Goal: Task Accomplishment & Management: Use online tool/utility

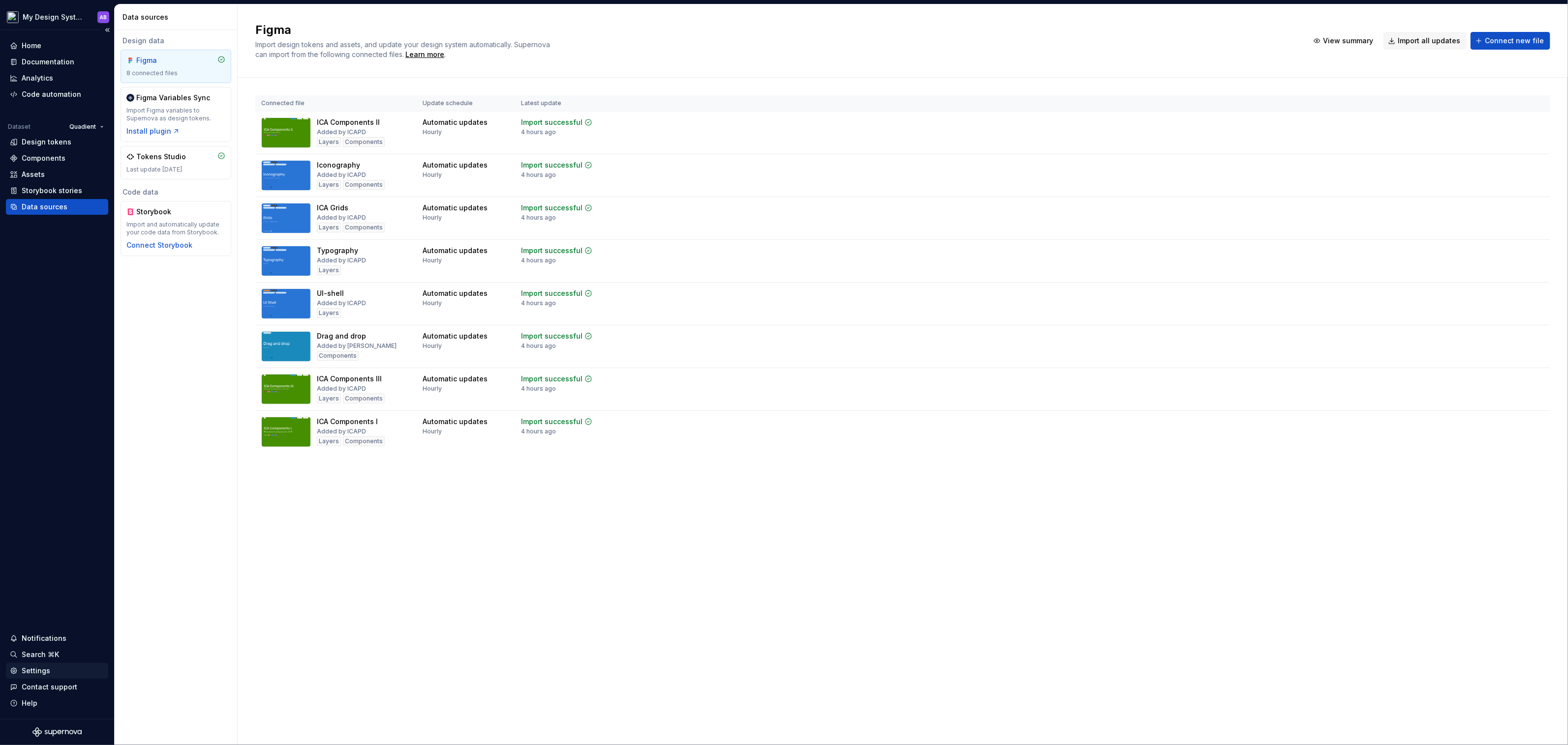
click at [42, 673] on div "Settings" at bounding box center [36, 671] width 29 height 10
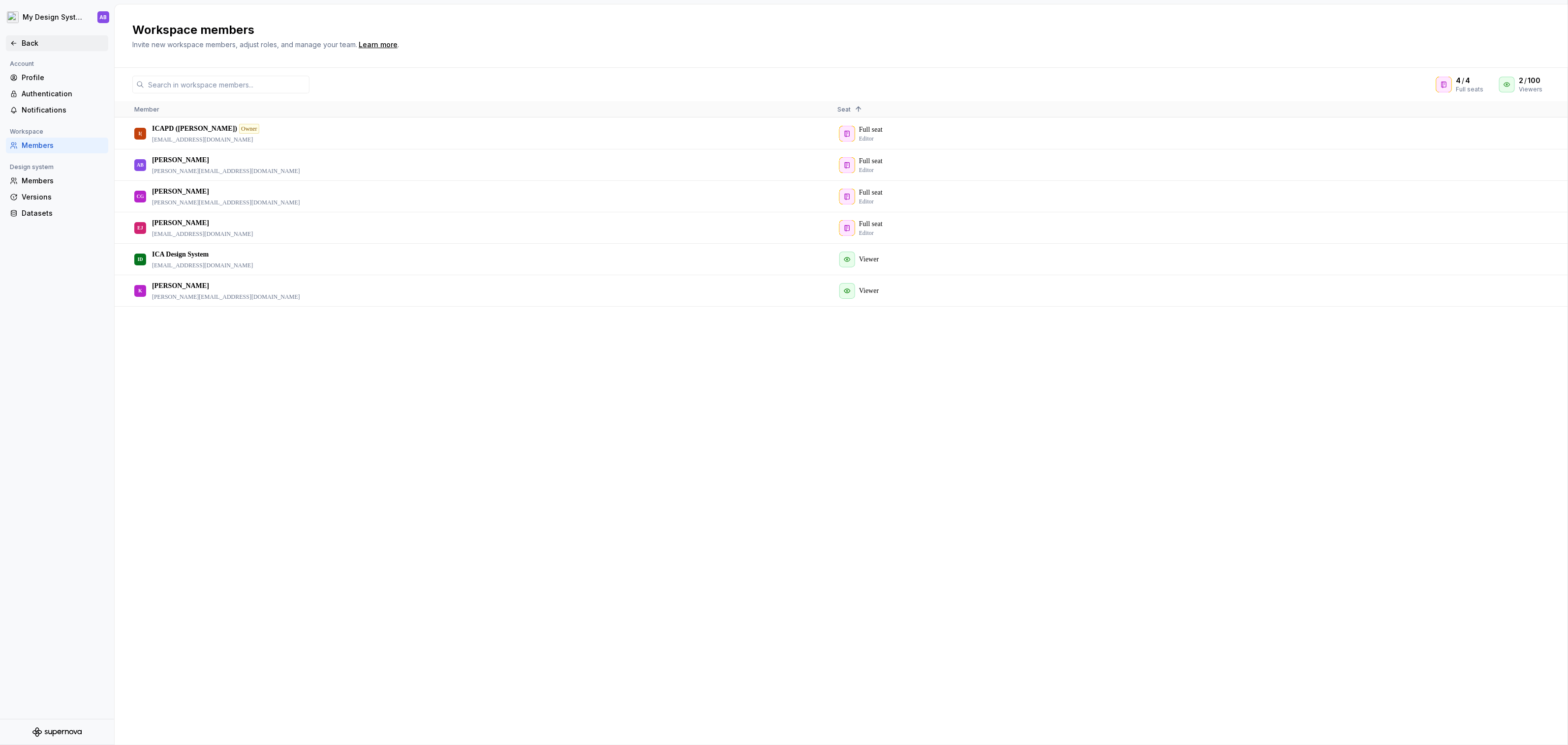
click at [17, 44] on icon at bounding box center [14, 44] width 8 height 8
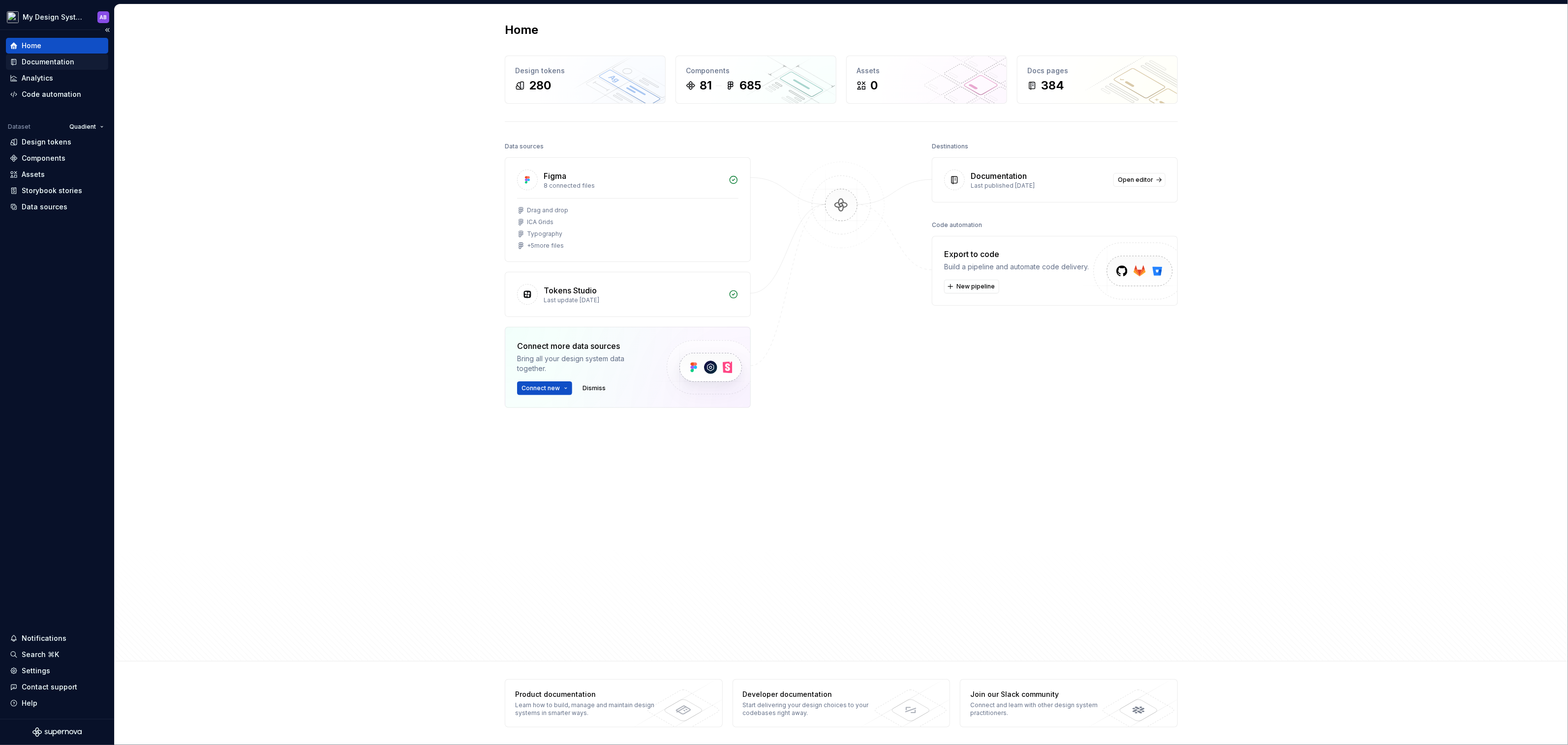
click at [54, 59] on div "Documentation" at bounding box center [48, 61] width 53 height 10
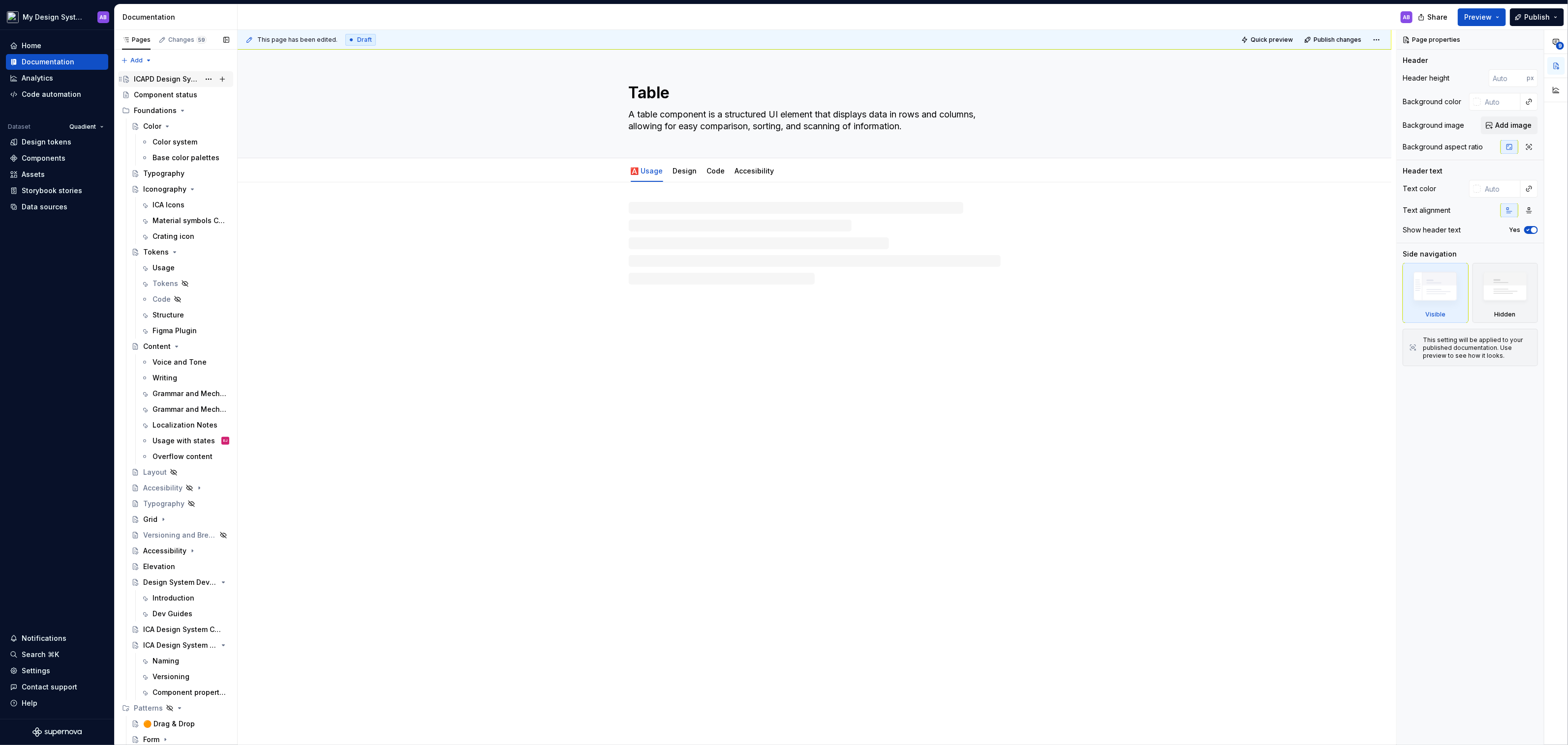
click at [182, 82] on div "ICAPD Design System" at bounding box center [167, 79] width 66 height 10
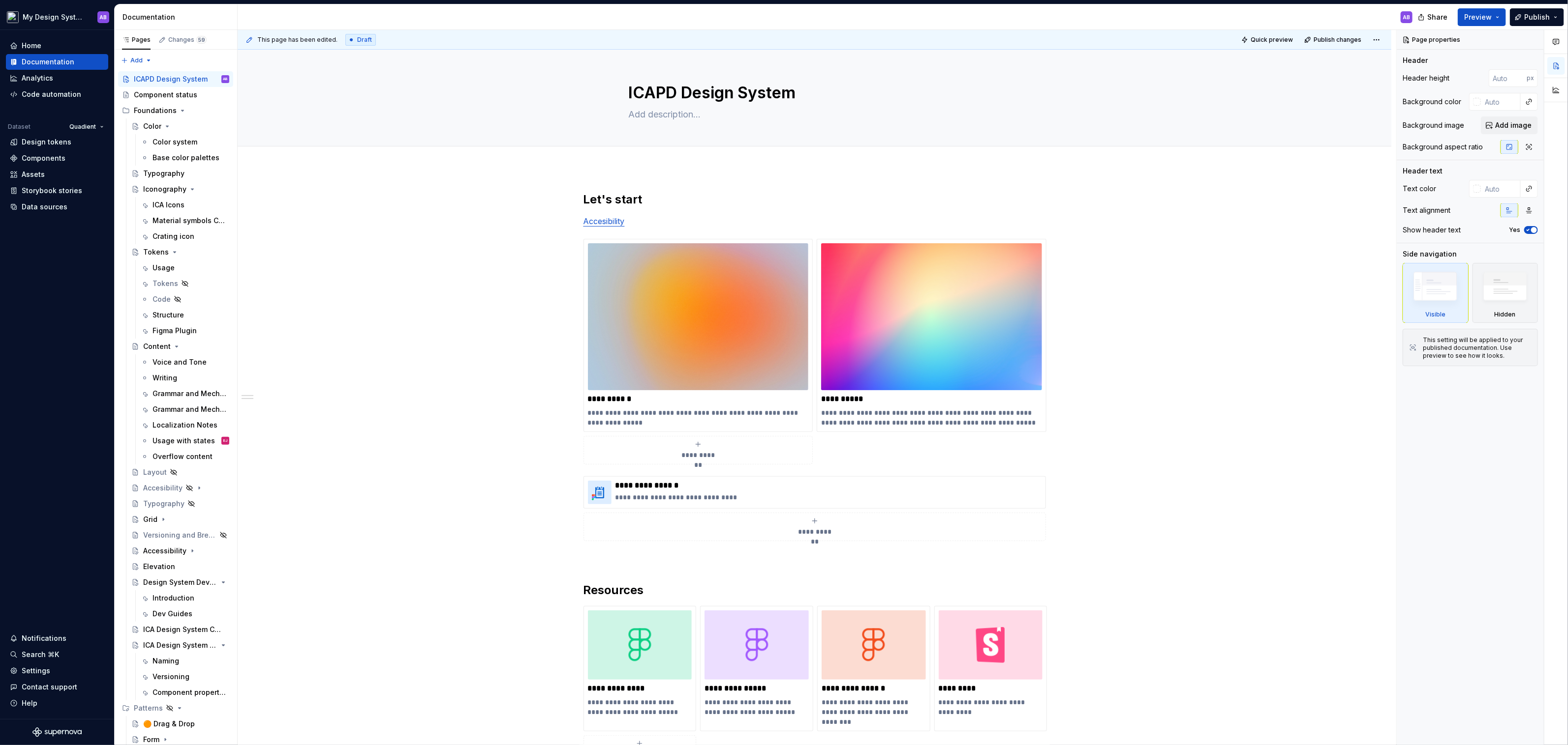
type textarea "*"
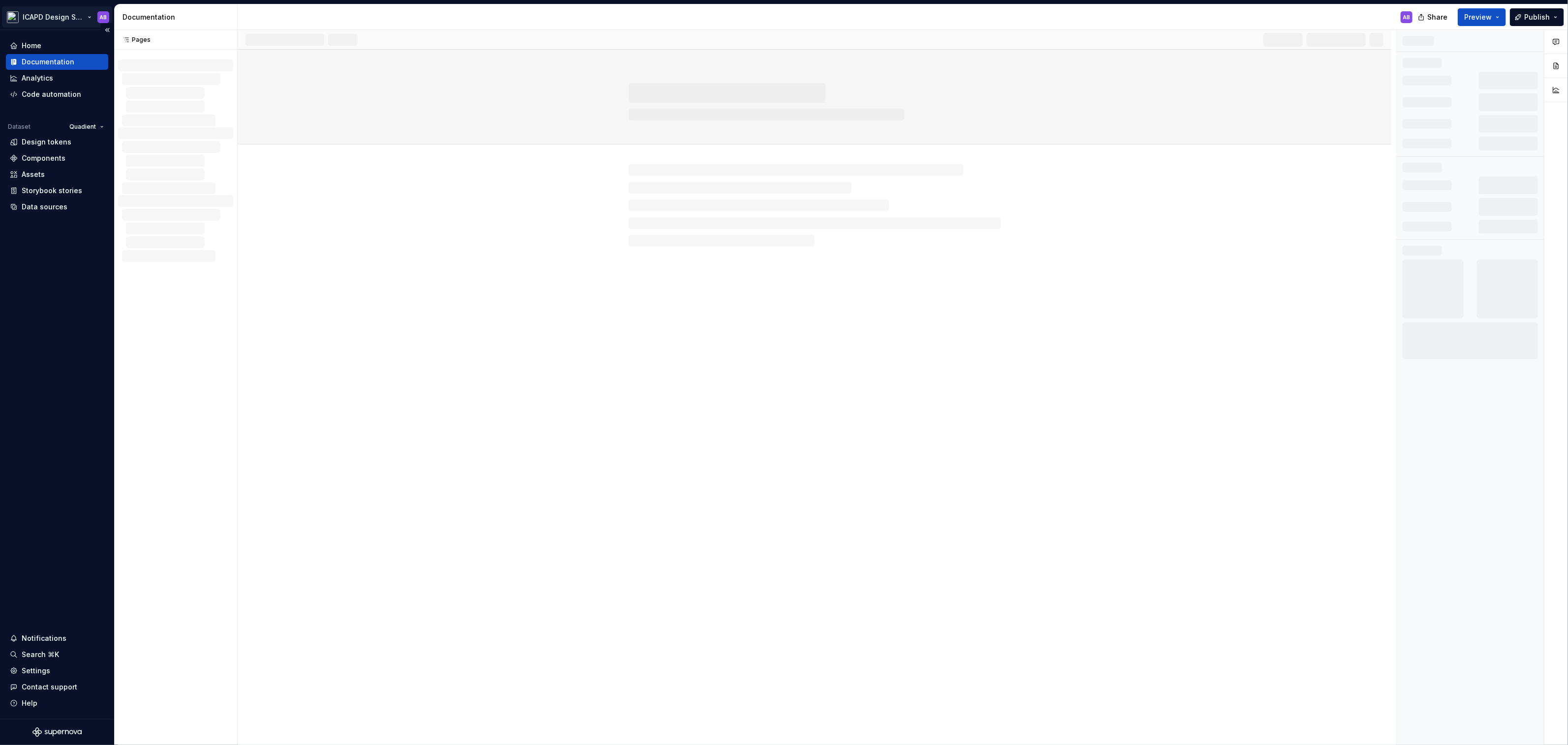
click at [87, 17] on html "ICAPD Design System AB Home Documentation Analytics Code automation Dataset Qua…" at bounding box center [784, 372] width 1568 height 745
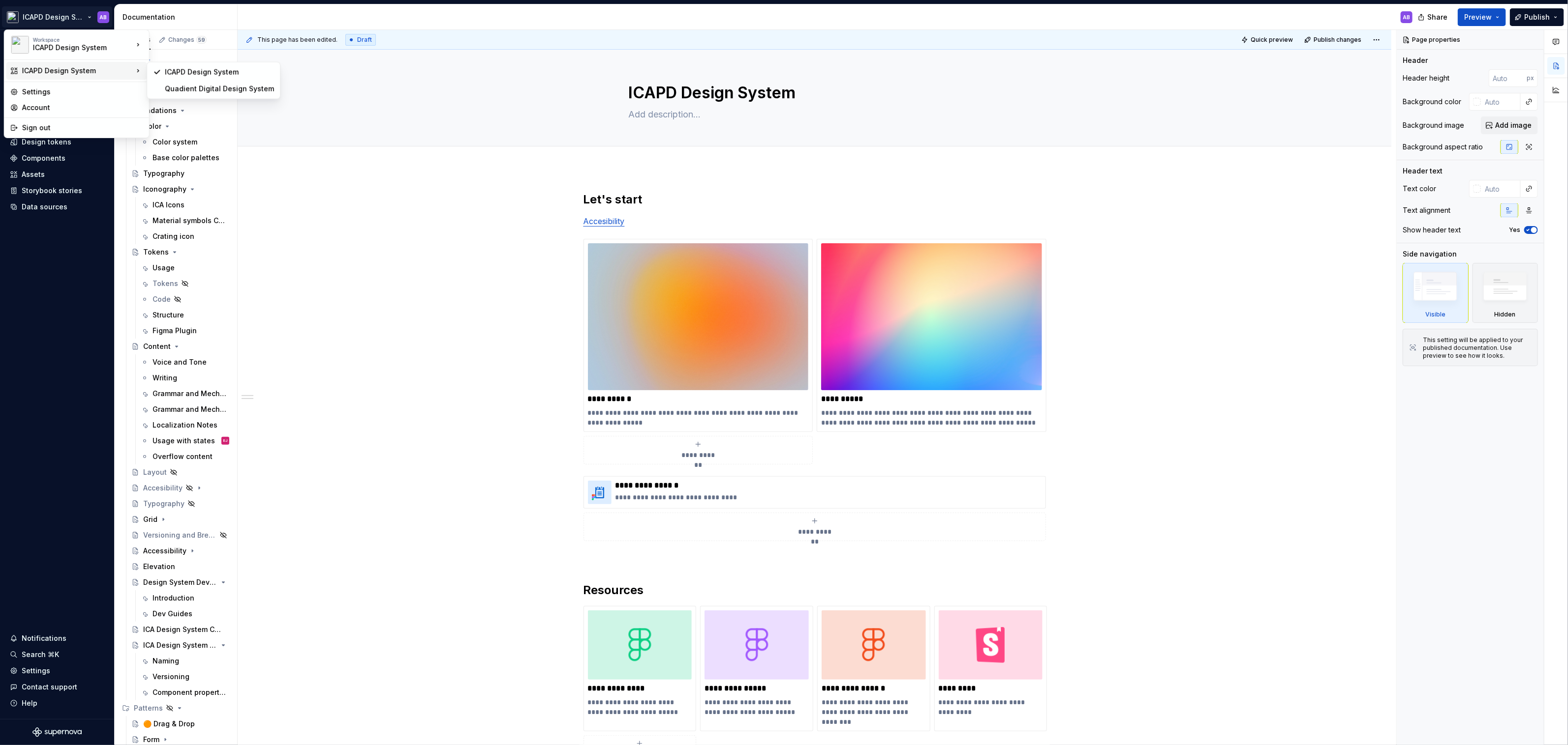
click at [402, 258] on html "ICAPD Design System AB Home Documentation Analytics Code automation Dataset Qua…" at bounding box center [784, 372] width 1568 height 745
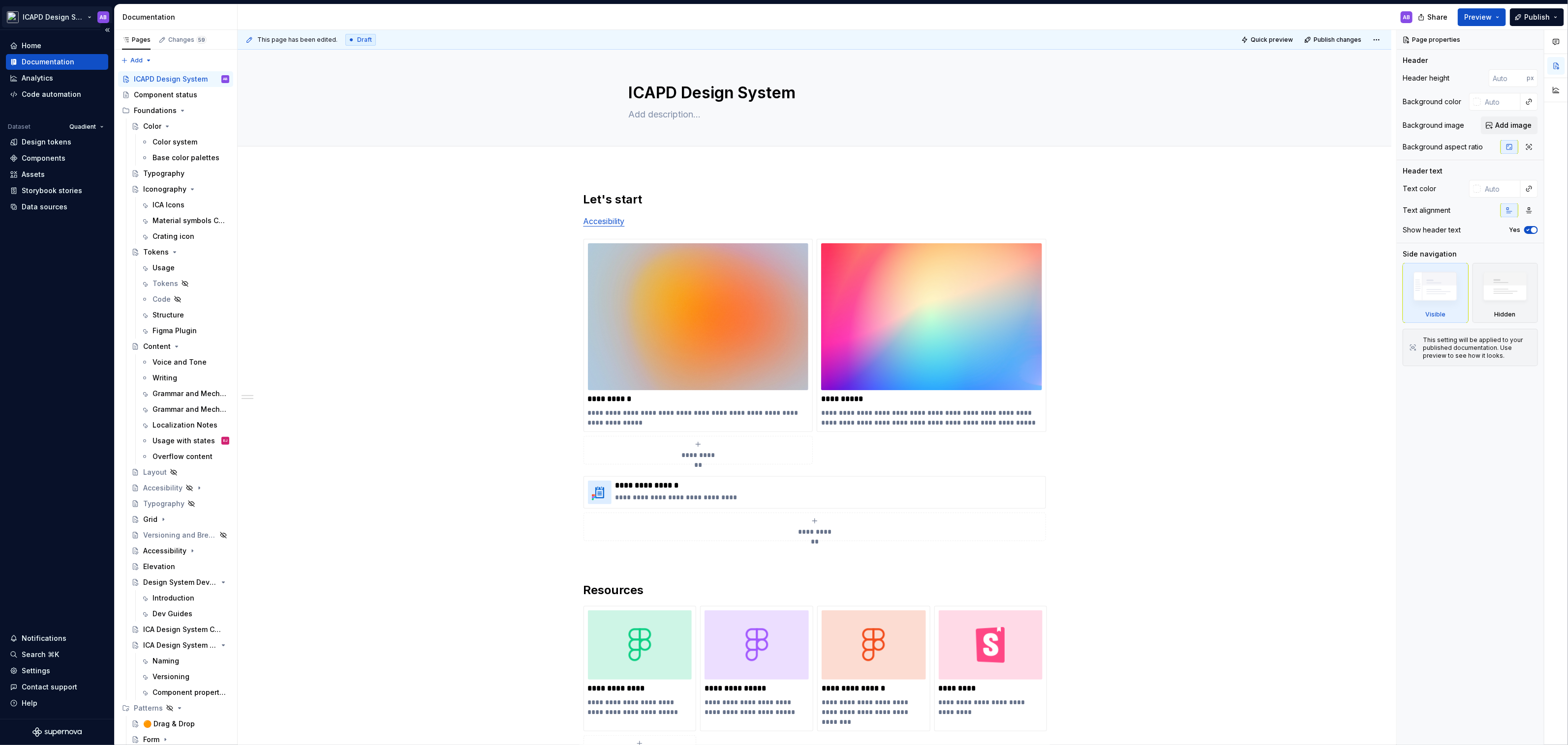
click at [74, 16] on html "ICAPD Design System AB Home Documentation Analytics Code automation Dataset Qua…" at bounding box center [784, 372] width 1568 height 745
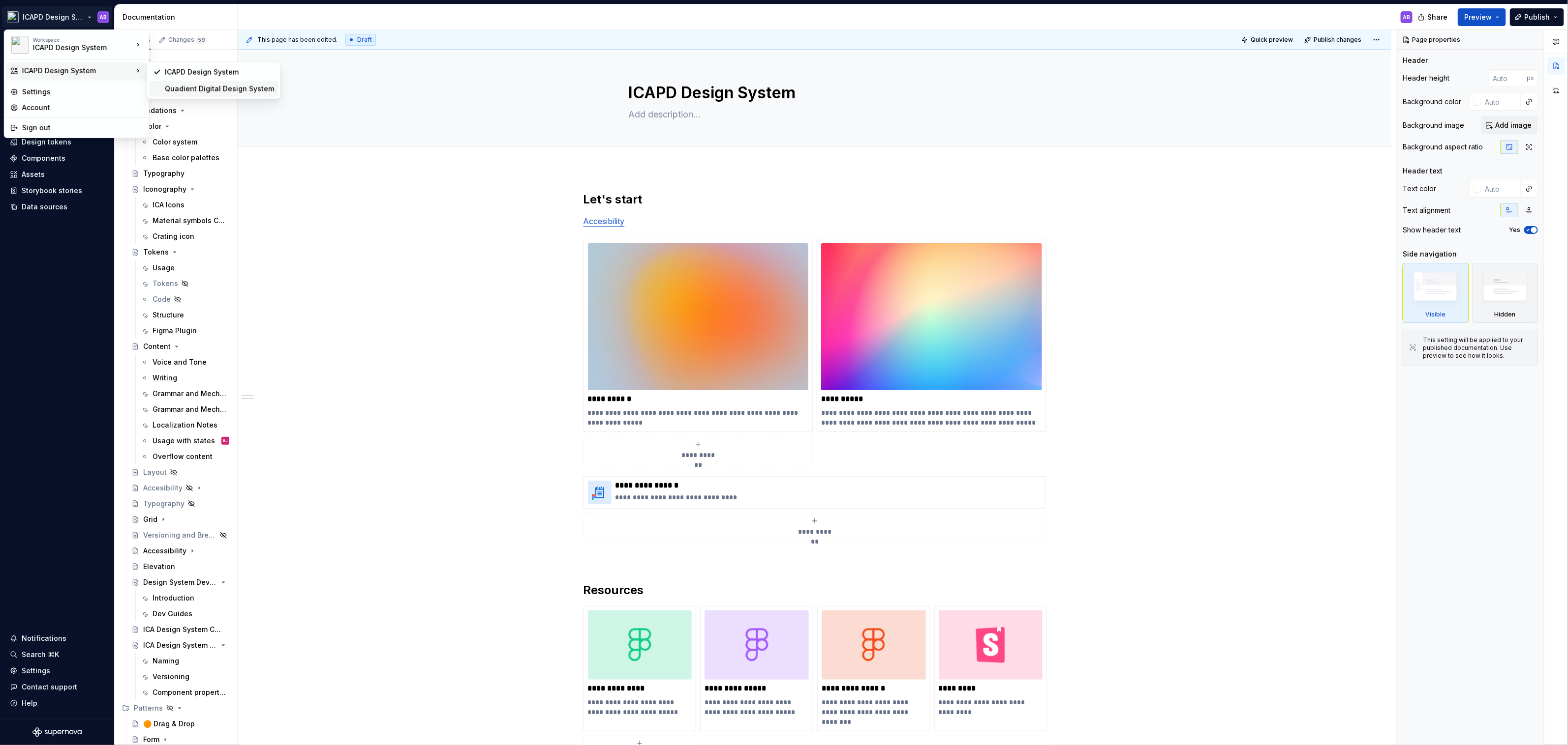
click at [181, 85] on div "Quadient Digital Design System" at bounding box center [220, 89] width 109 height 10
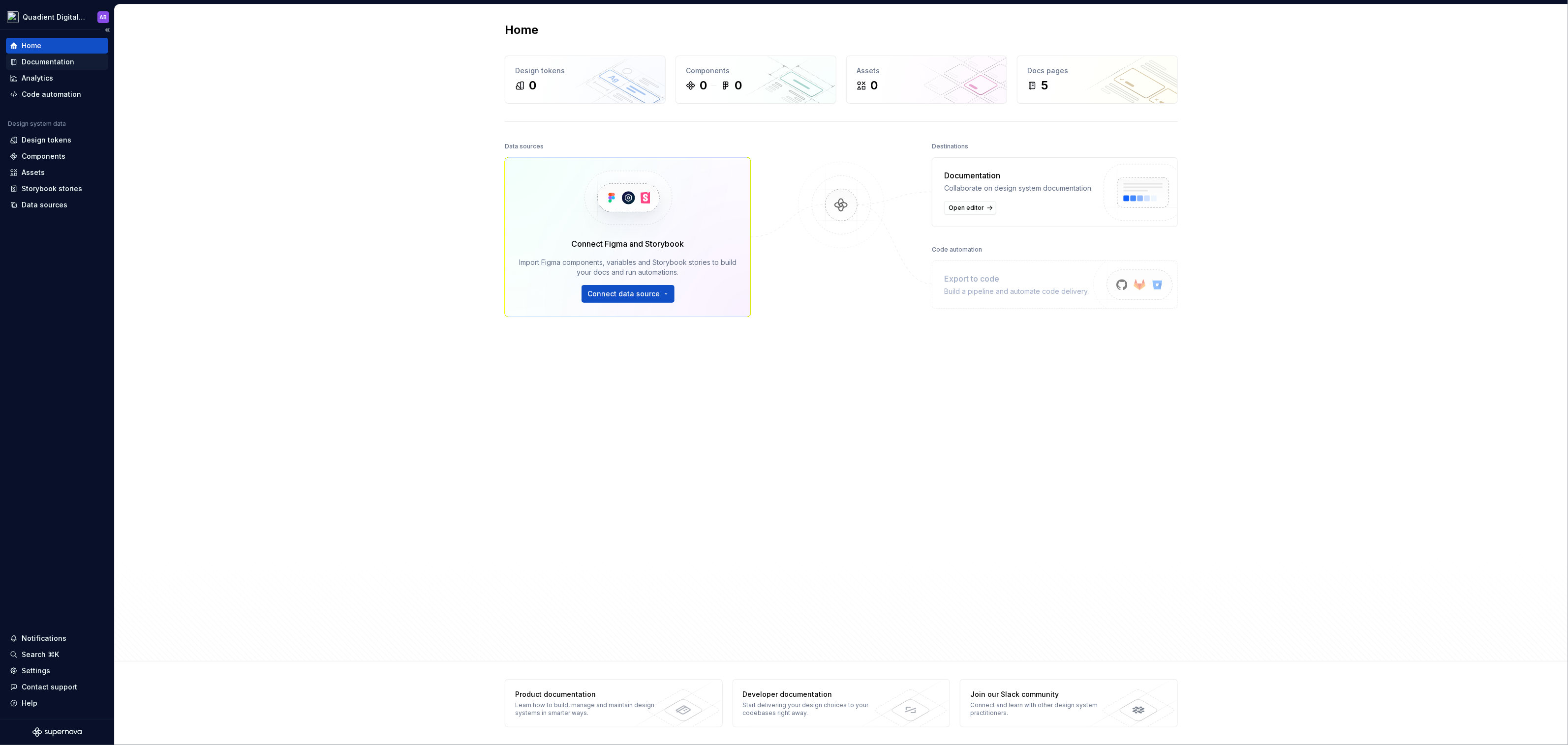
click at [56, 65] on div "Documentation" at bounding box center [48, 61] width 53 height 10
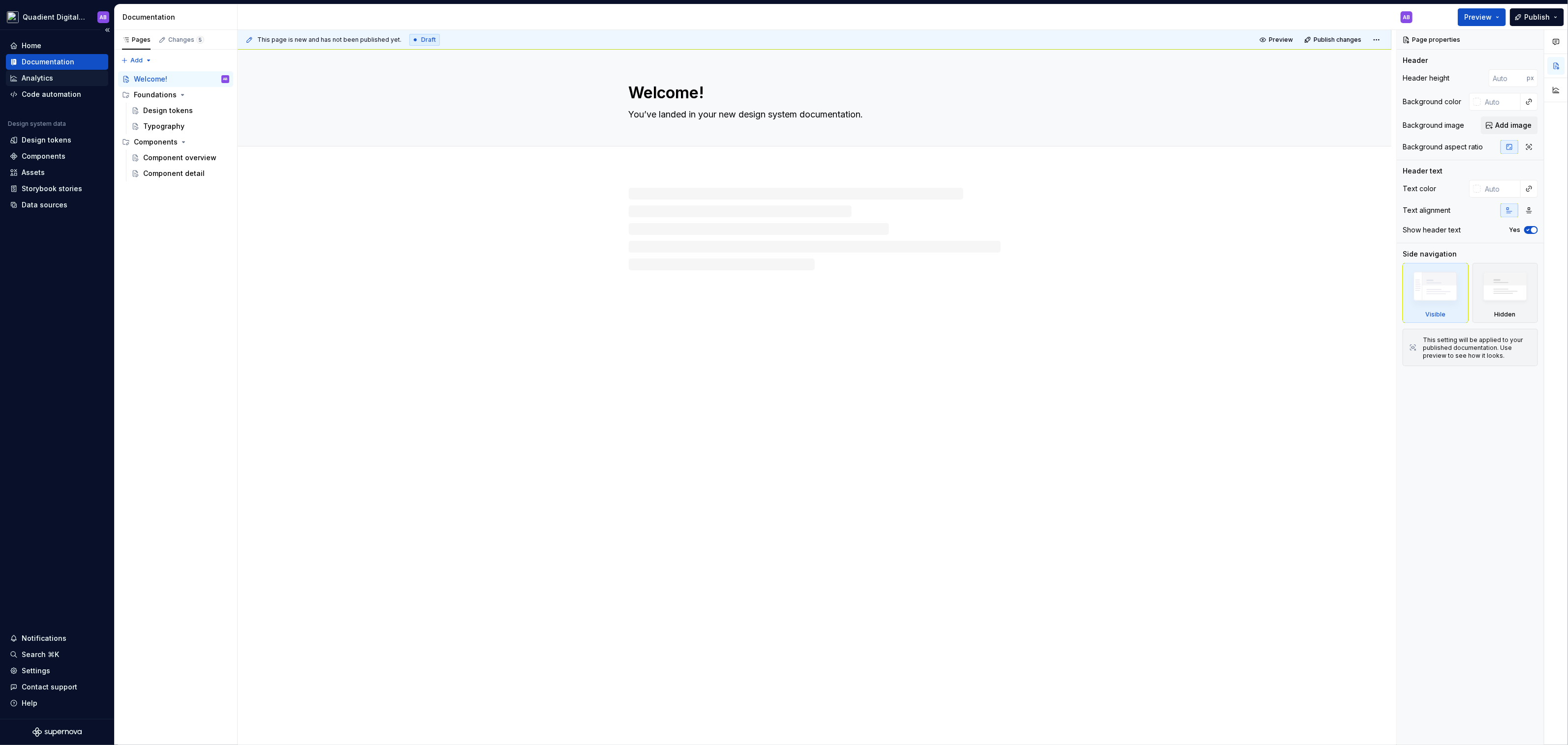
click at [50, 78] on div "Analytics" at bounding box center [37, 78] width 31 height 10
type textarea "*"
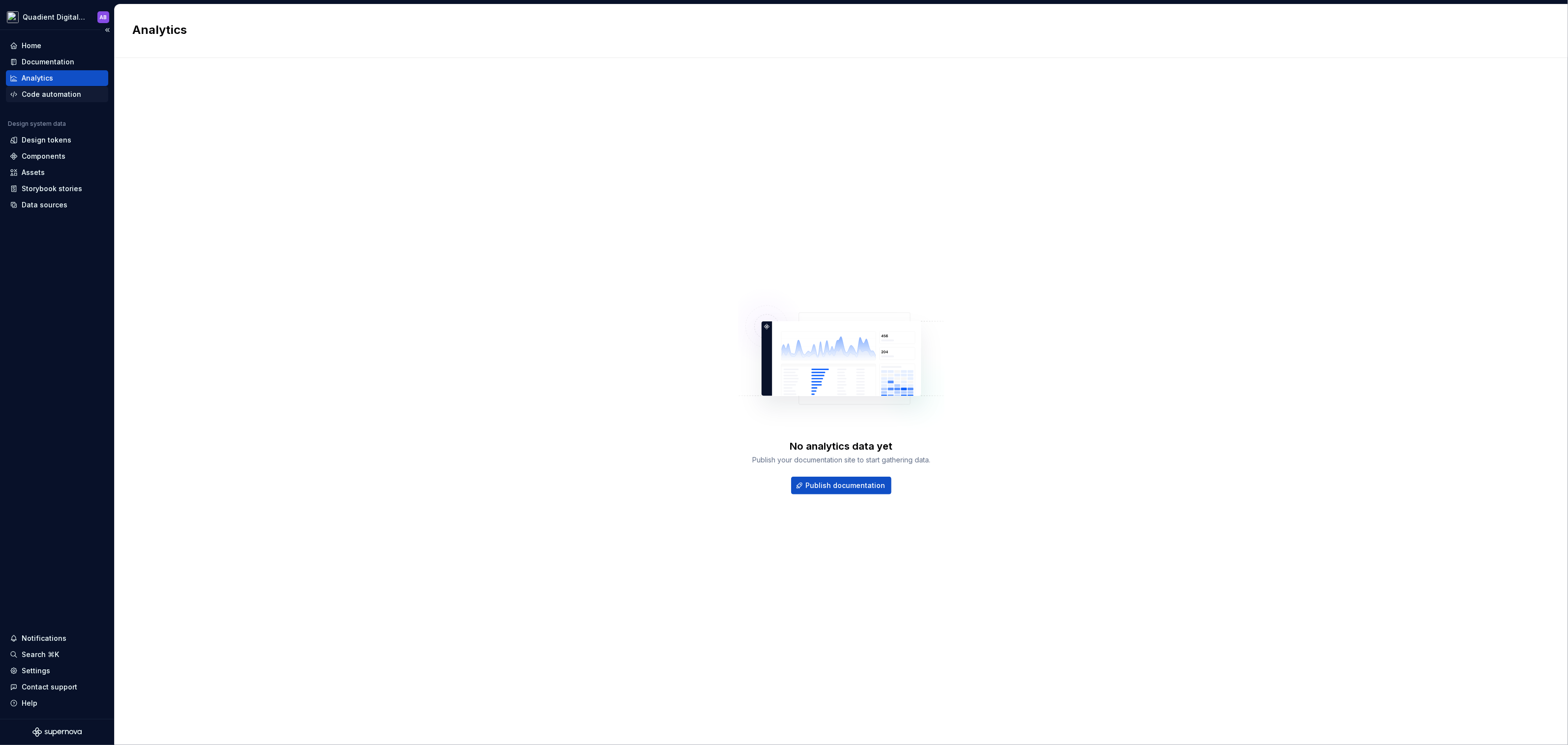
click at [51, 96] on div "Code automation" at bounding box center [51, 94] width 59 height 10
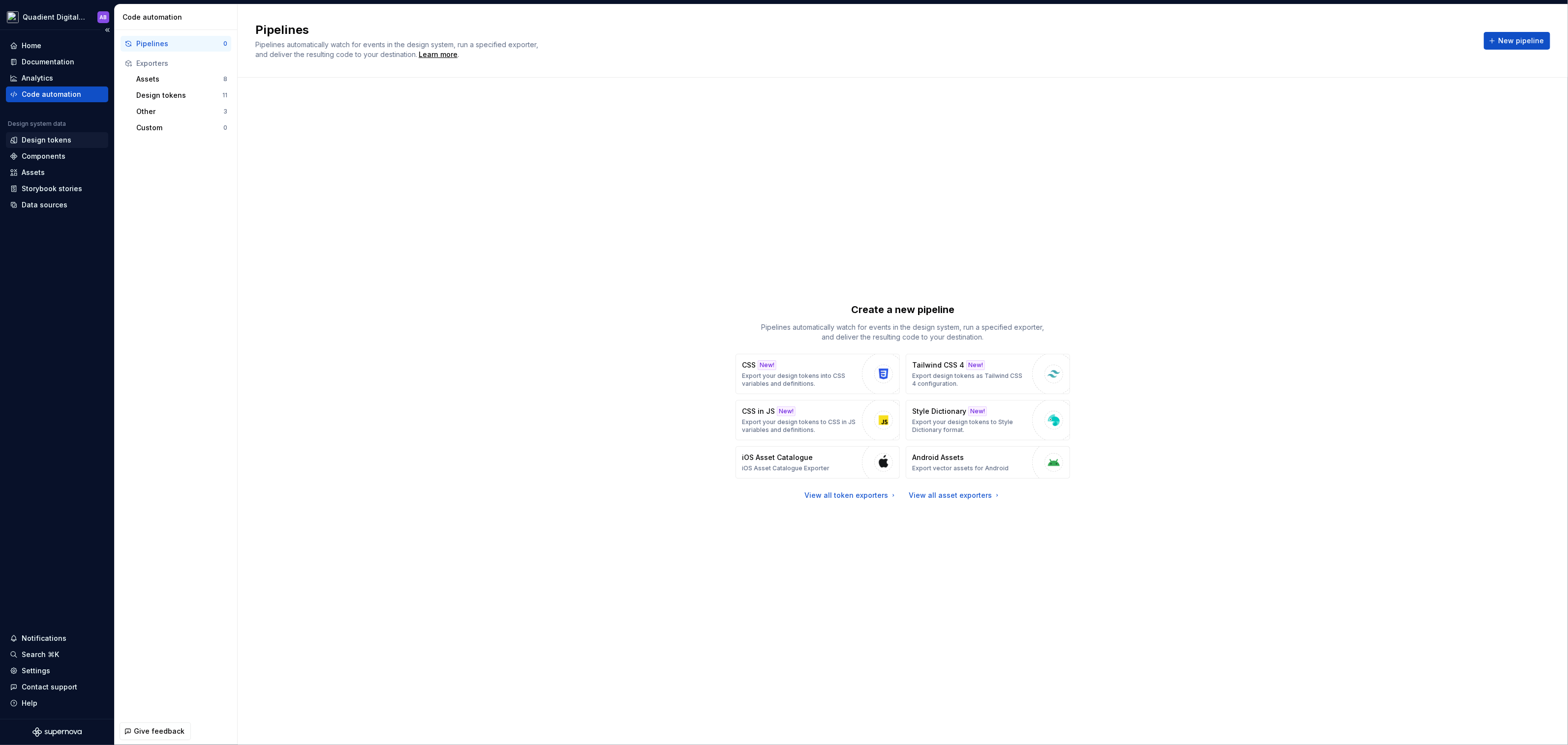
click at [50, 140] on div "Design tokens" at bounding box center [47, 140] width 50 height 10
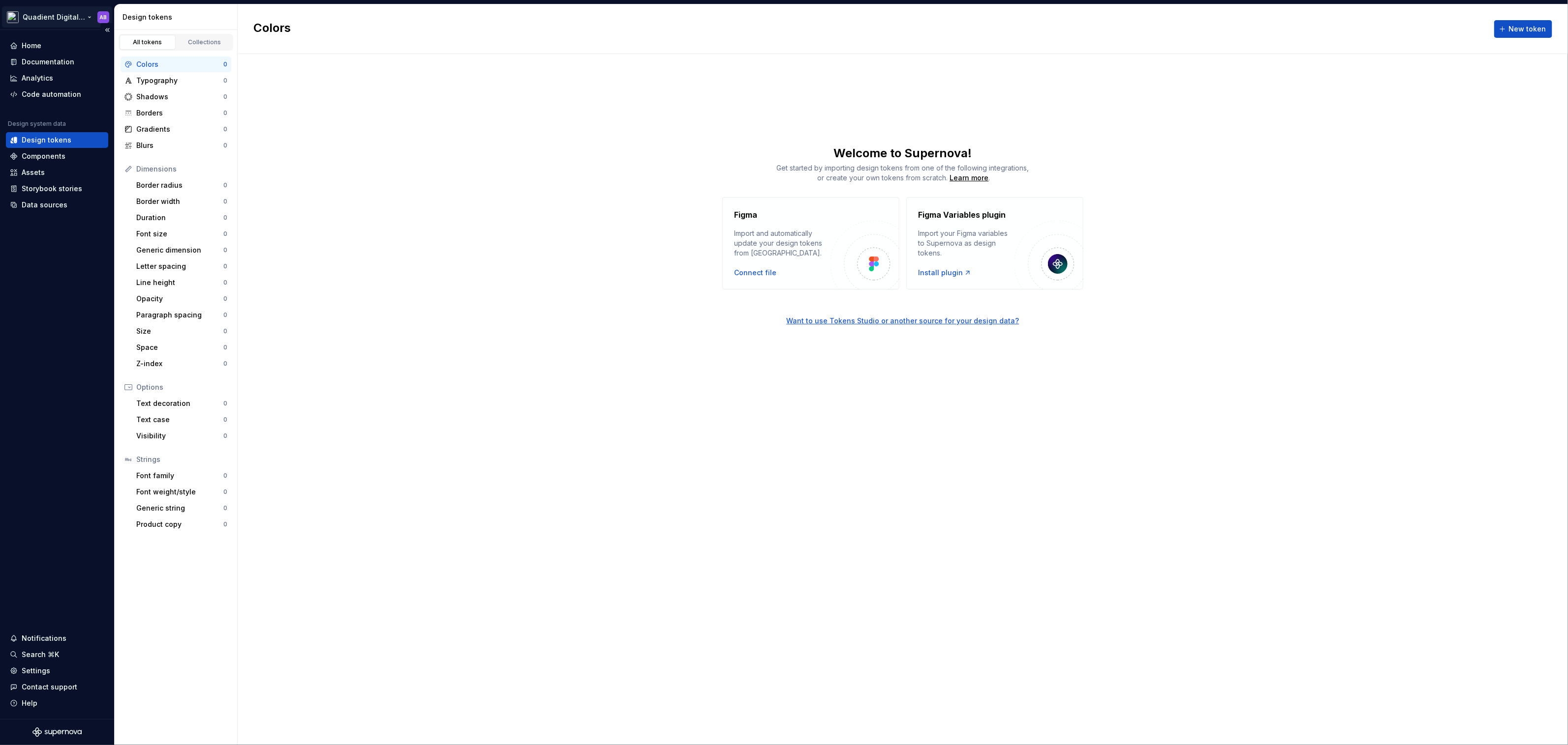
click at [69, 12] on html "Quadient Digital Design System AB Home Documentation Analytics Code automation …" at bounding box center [784, 372] width 1568 height 745
click at [502, 208] on html "Quadient Digital Design System AB Home Documentation Analytics Code automation …" at bounding box center [784, 372] width 1568 height 745
click at [86, 12] on html "Quadient Digital Design System AB Home Documentation Analytics Code automation …" at bounding box center [784, 372] width 1568 height 745
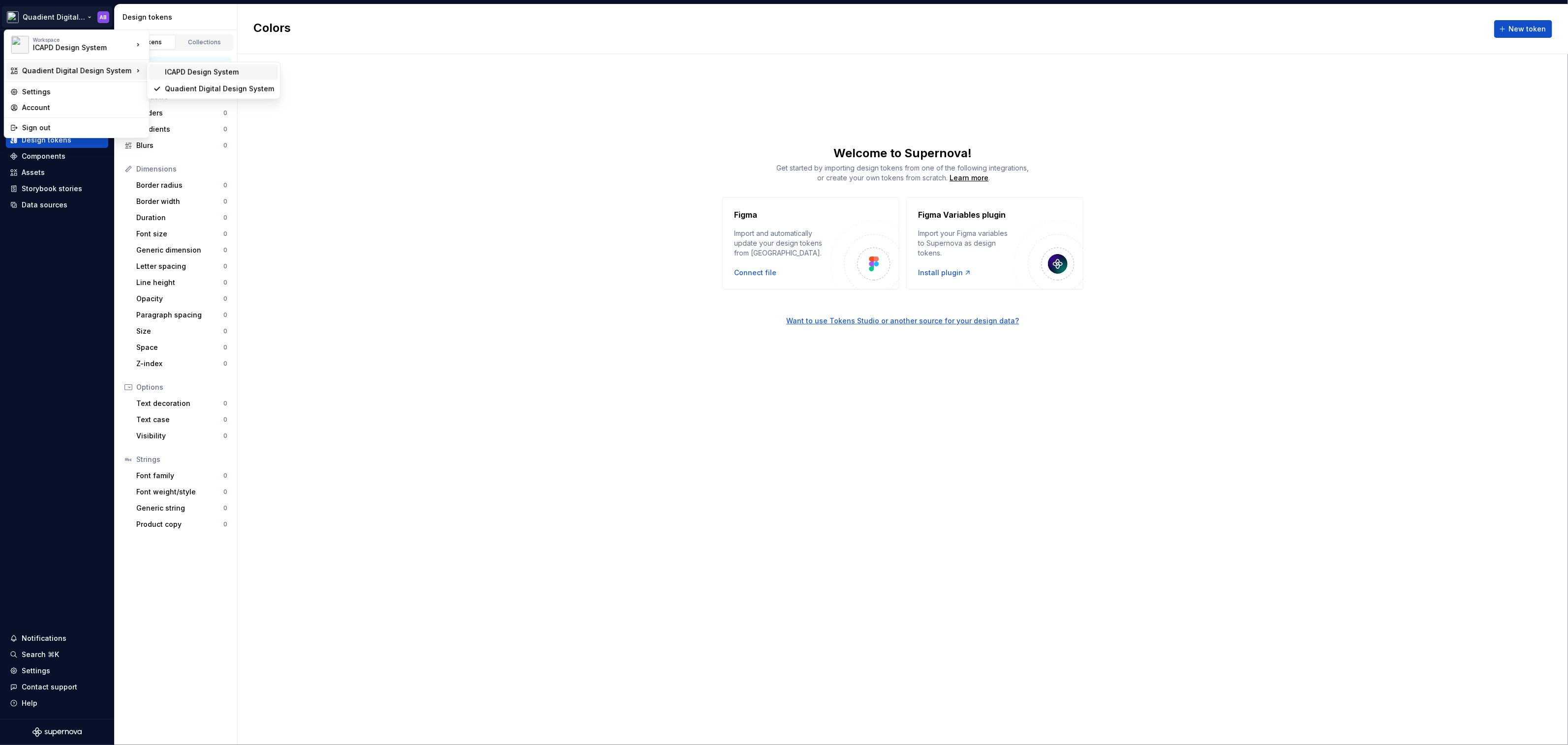
click at [169, 71] on div "ICAPD Design System" at bounding box center [220, 72] width 109 height 10
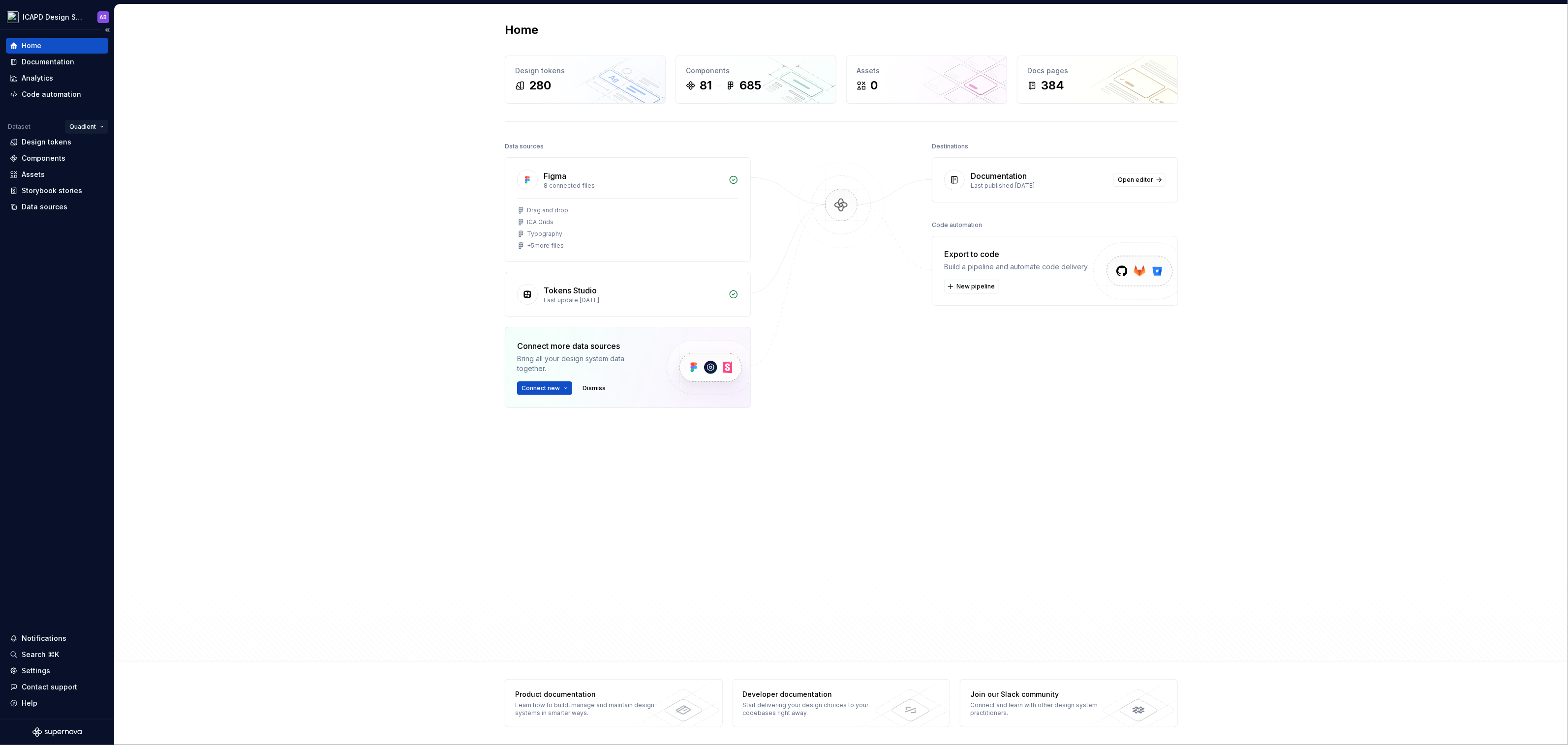
click at [94, 125] on html "ICAPD Design System AB Home Documentation Analytics Code automation Dataset Qua…" at bounding box center [784, 372] width 1568 height 745
click at [83, 16] on html "ICAPD Design System AB Home Documentation Analytics Code automation Dataset Qua…" at bounding box center [784, 372] width 1568 height 745
click at [98, 127] on html "ICAPD Design System AB Home Documentation Analytics Code automation Dataset Qua…" at bounding box center [784, 372] width 1568 height 745
click at [65, 14] on html "ICAPD Design System AB Home Documentation Analytics Code automation Dataset Qua…" at bounding box center [784, 372] width 1568 height 745
click at [85, 16] on html "ICAPD Design System AB Home Documentation Analytics Code automation Dataset Qua…" at bounding box center [784, 372] width 1568 height 745
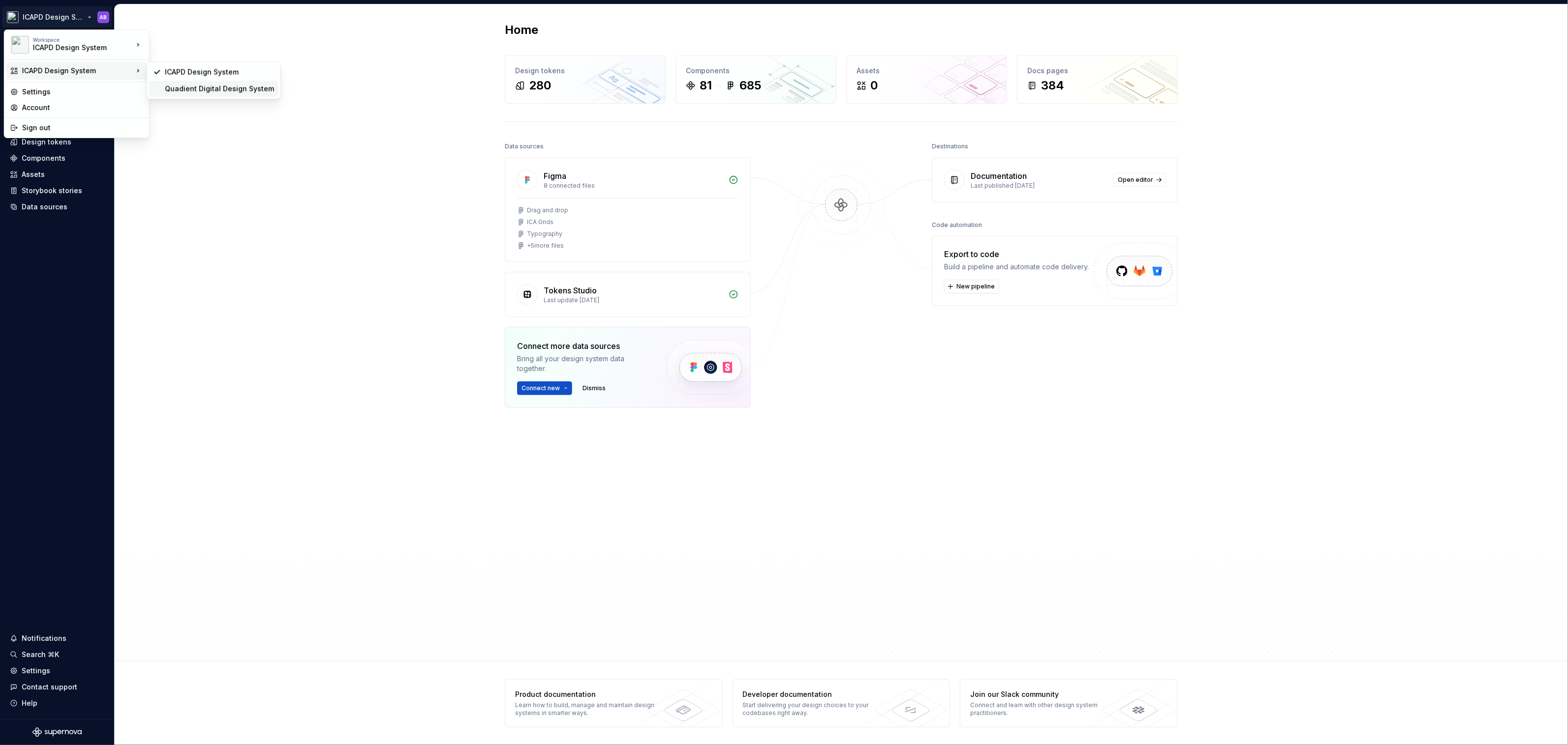
click at [174, 86] on div "Quadient Digital Design System" at bounding box center [220, 89] width 109 height 10
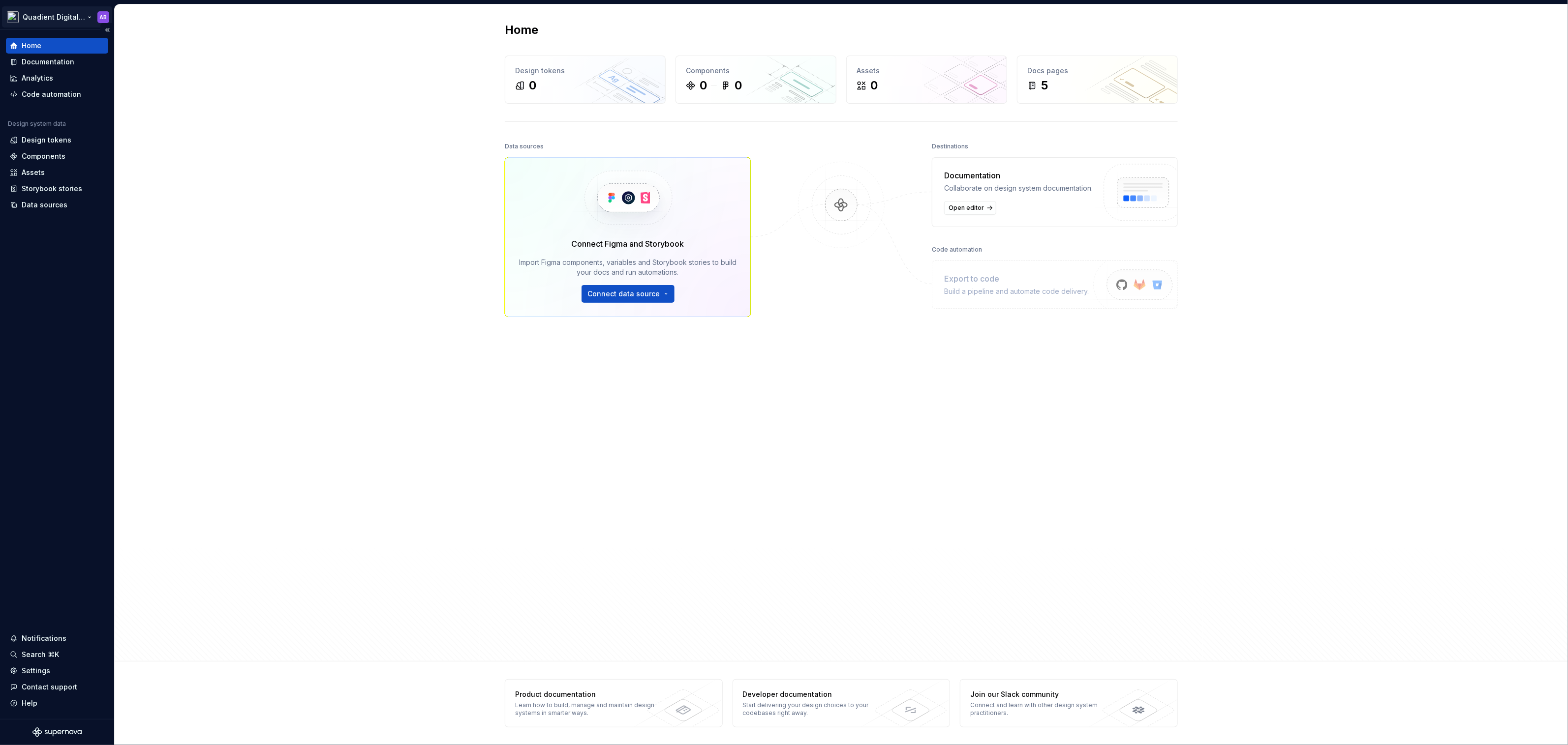
click at [70, 16] on html "Quadient Digital Design System AB Home Documentation Analytics Code automation …" at bounding box center [784, 372] width 1568 height 745
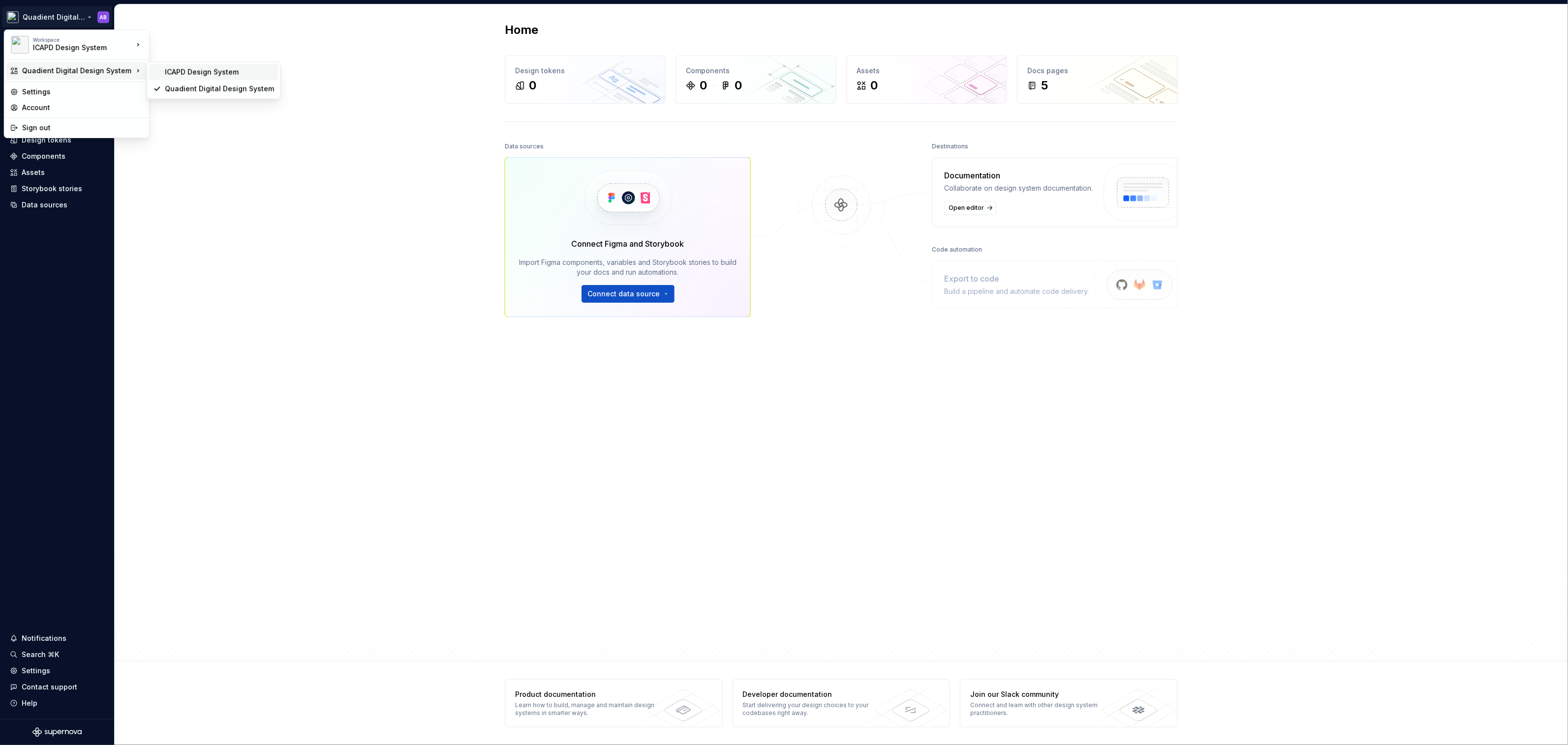
click at [173, 75] on div "ICAPD Design System" at bounding box center [220, 72] width 109 height 10
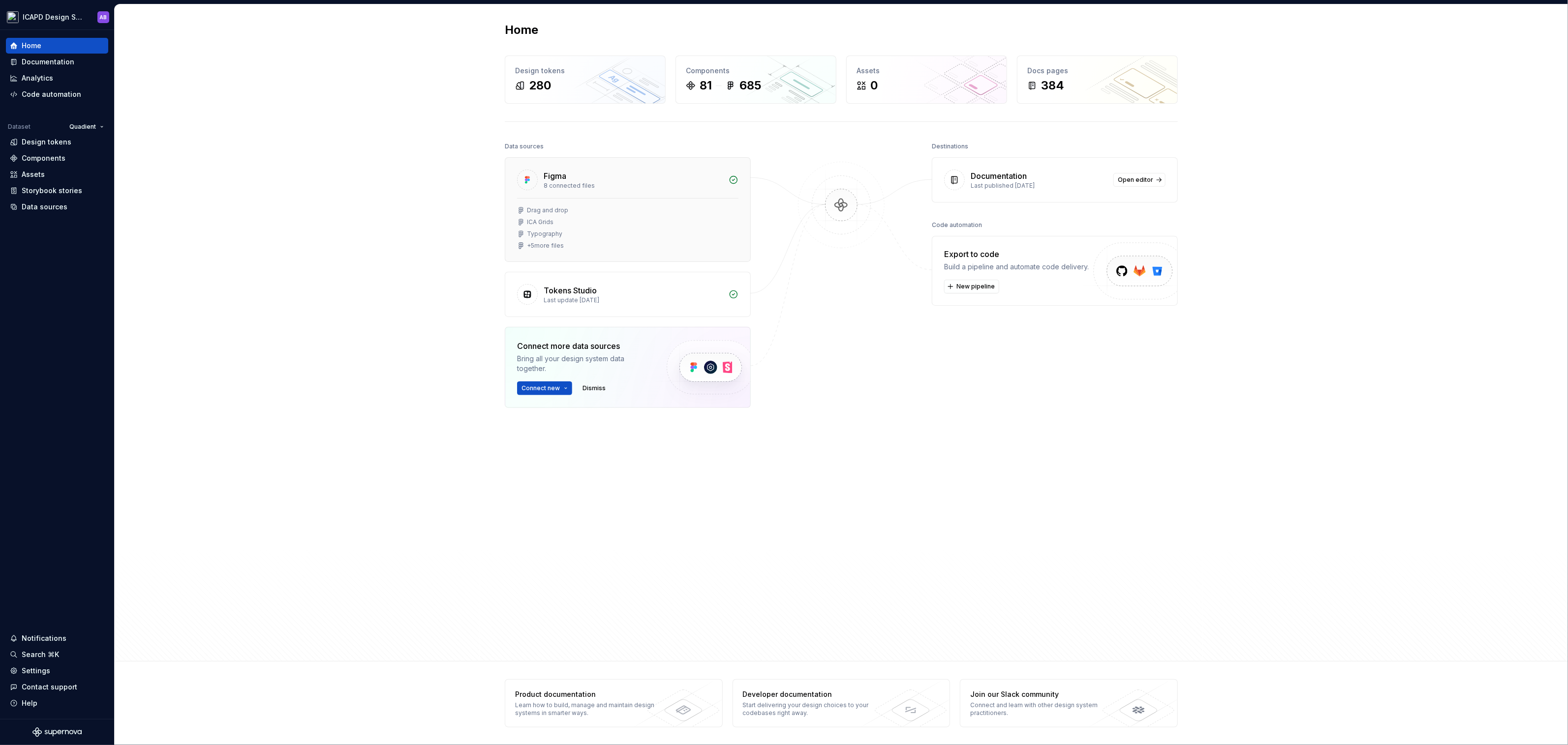
click at [632, 240] on div "Drag and drop ICA Grids Typography + 5 more files" at bounding box center [628, 228] width 221 height 44
click at [725, 82] on div "81 685" at bounding box center [756, 86] width 140 height 16
click at [624, 286] on div "Tokens Studio" at bounding box center [633, 290] width 179 height 12
click at [83, 16] on html "ICAPD Design System AB Home Documentation Analytics Code automation Dataset Qua…" at bounding box center [784, 372] width 1568 height 745
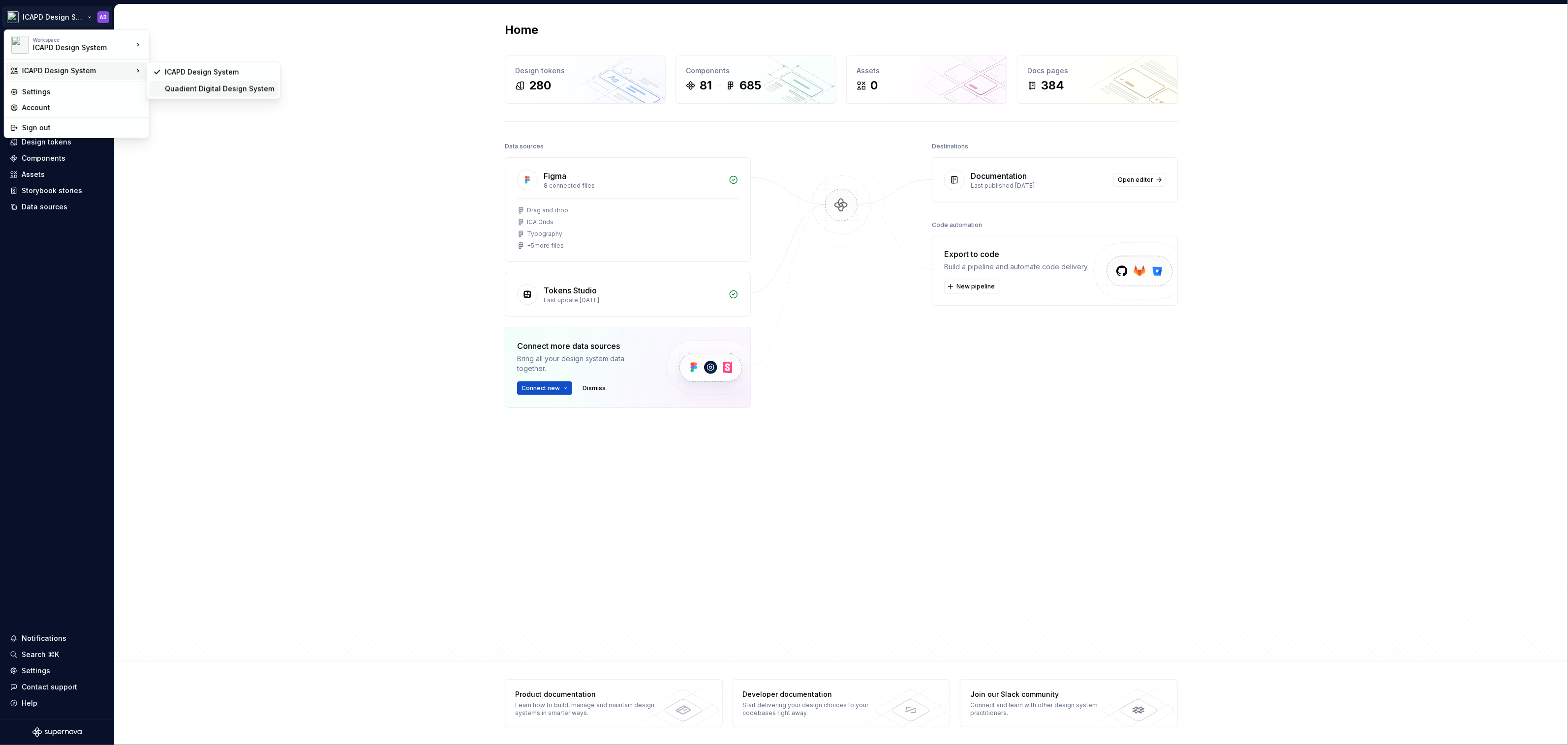
click at [180, 84] on div "Quadient Digital Design System" at bounding box center [220, 89] width 109 height 10
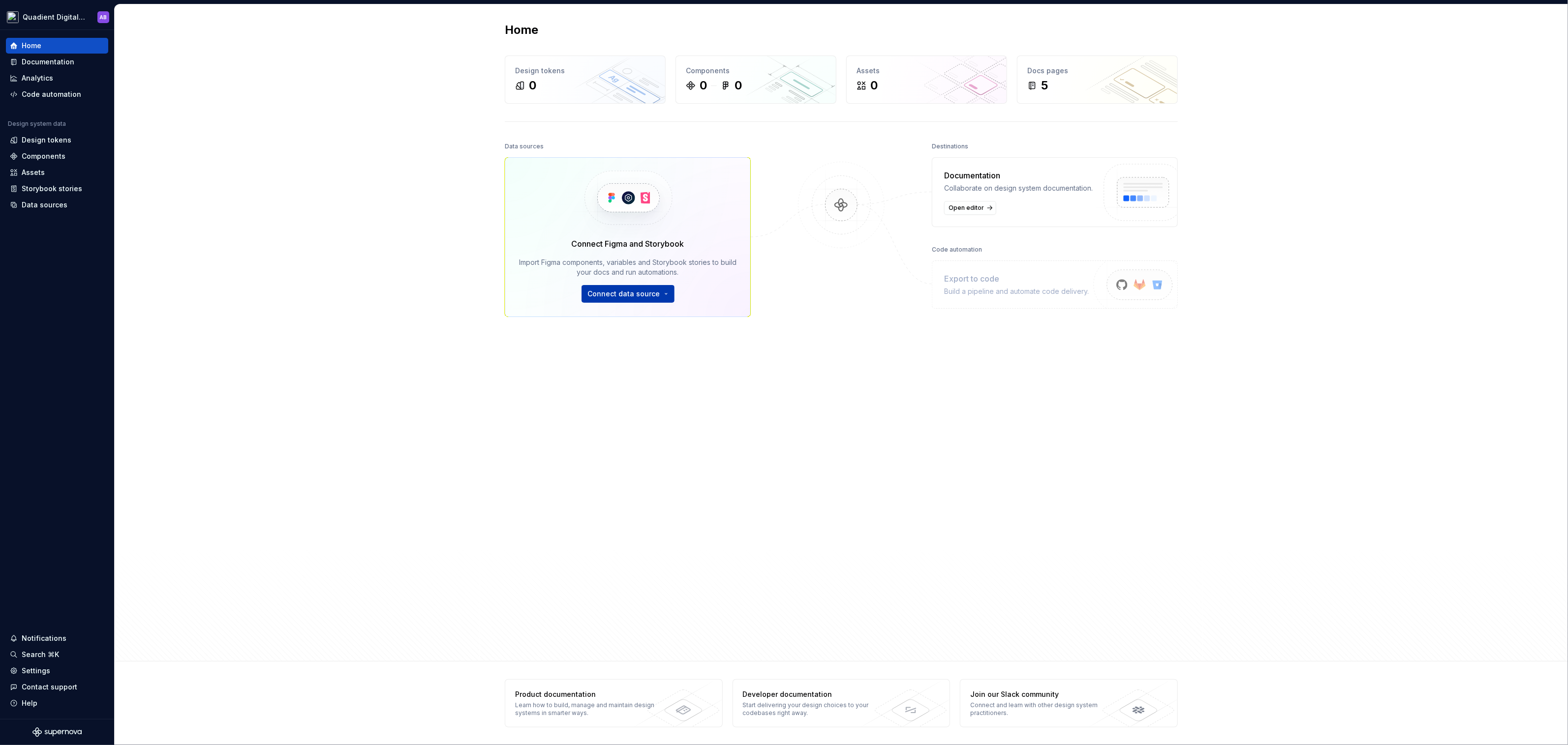
click at [635, 294] on span "Connect data source" at bounding box center [624, 293] width 72 height 10
click at [650, 322] on p "Import styles, components and icons." at bounding box center [656, 325] width 110 height 8
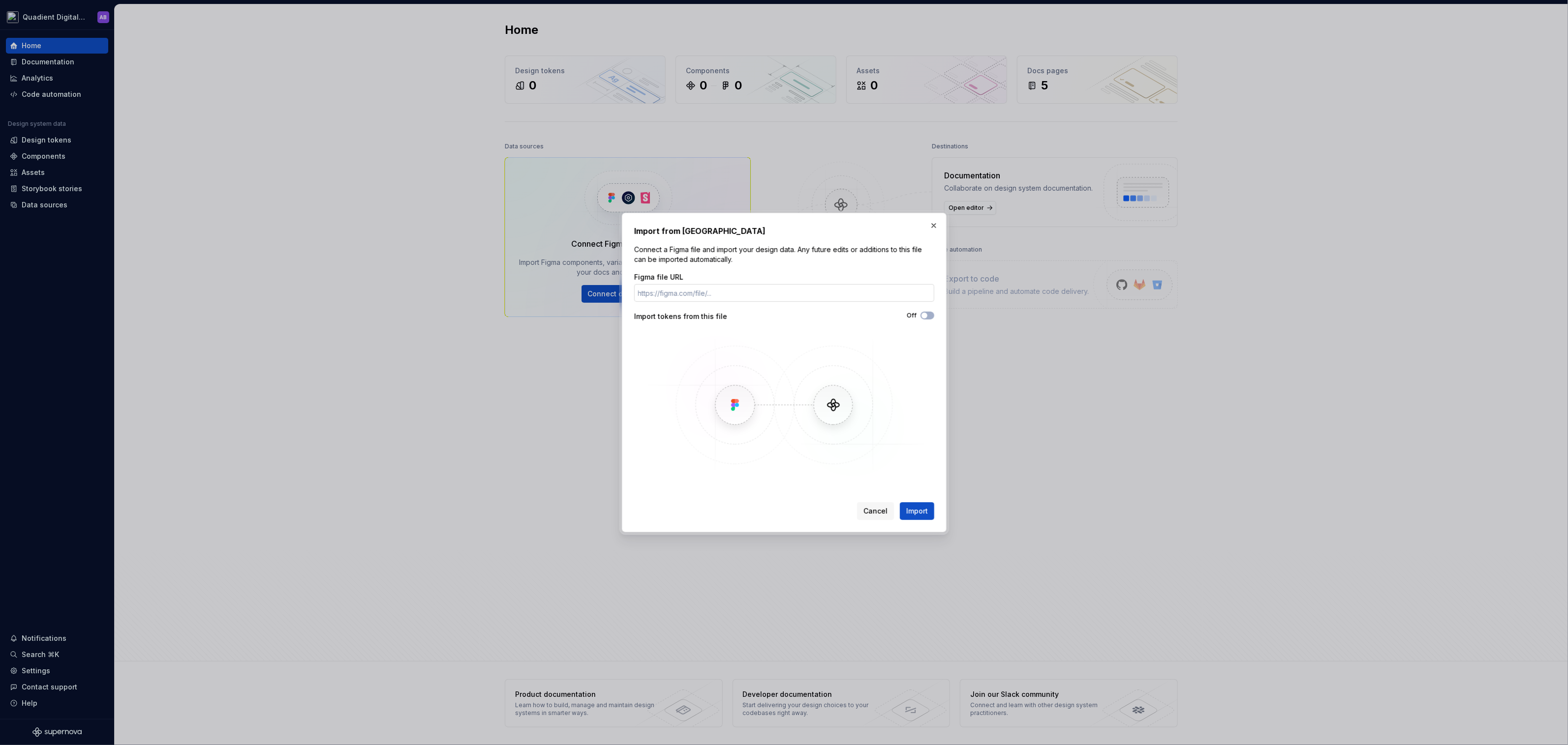
click at [807, 297] on input "Figma file URL" at bounding box center [784, 293] width 300 height 18
click at [927, 223] on button "button" at bounding box center [934, 226] width 14 height 14
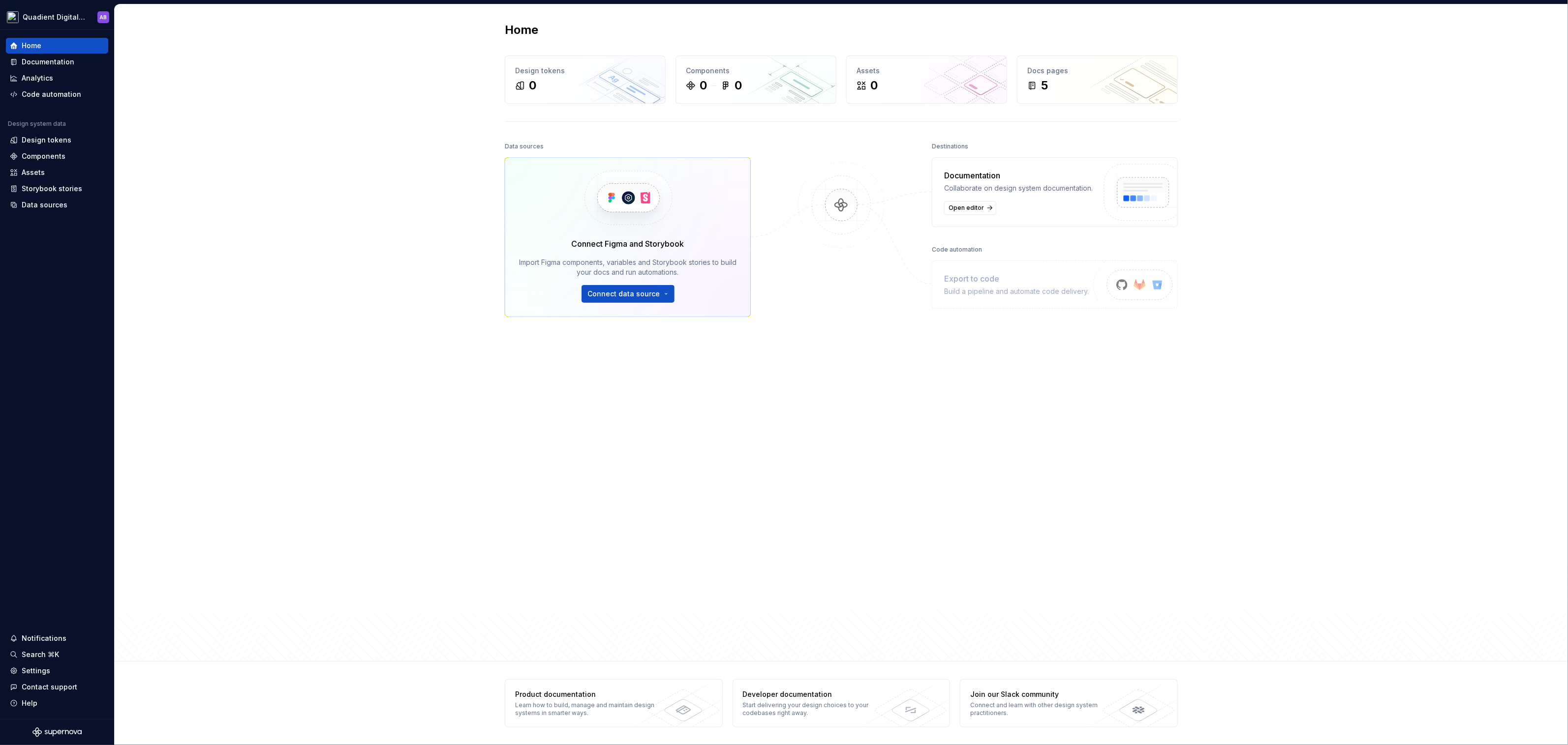
click at [635, 197] on img at bounding box center [628, 198] width 121 height 80
click at [625, 196] on img at bounding box center [628, 198] width 121 height 80
click at [55, 205] on div "Data sources" at bounding box center [44, 205] width 46 height 10
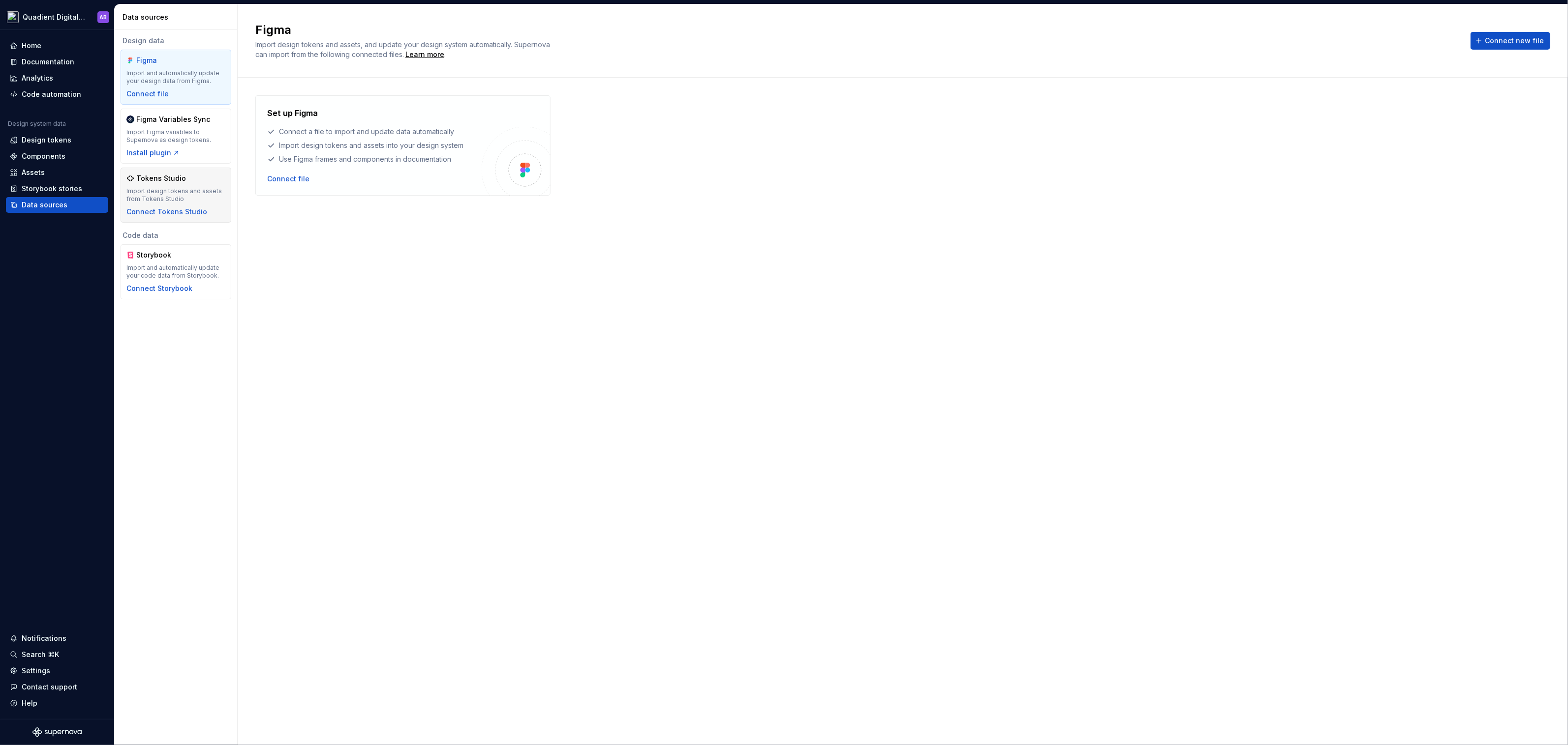
click at [180, 184] on div "Tokens Studio Import design tokens and assets from Tokens Studio Connect Tokens…" at bounding box center [175, 195] width 99 height 44
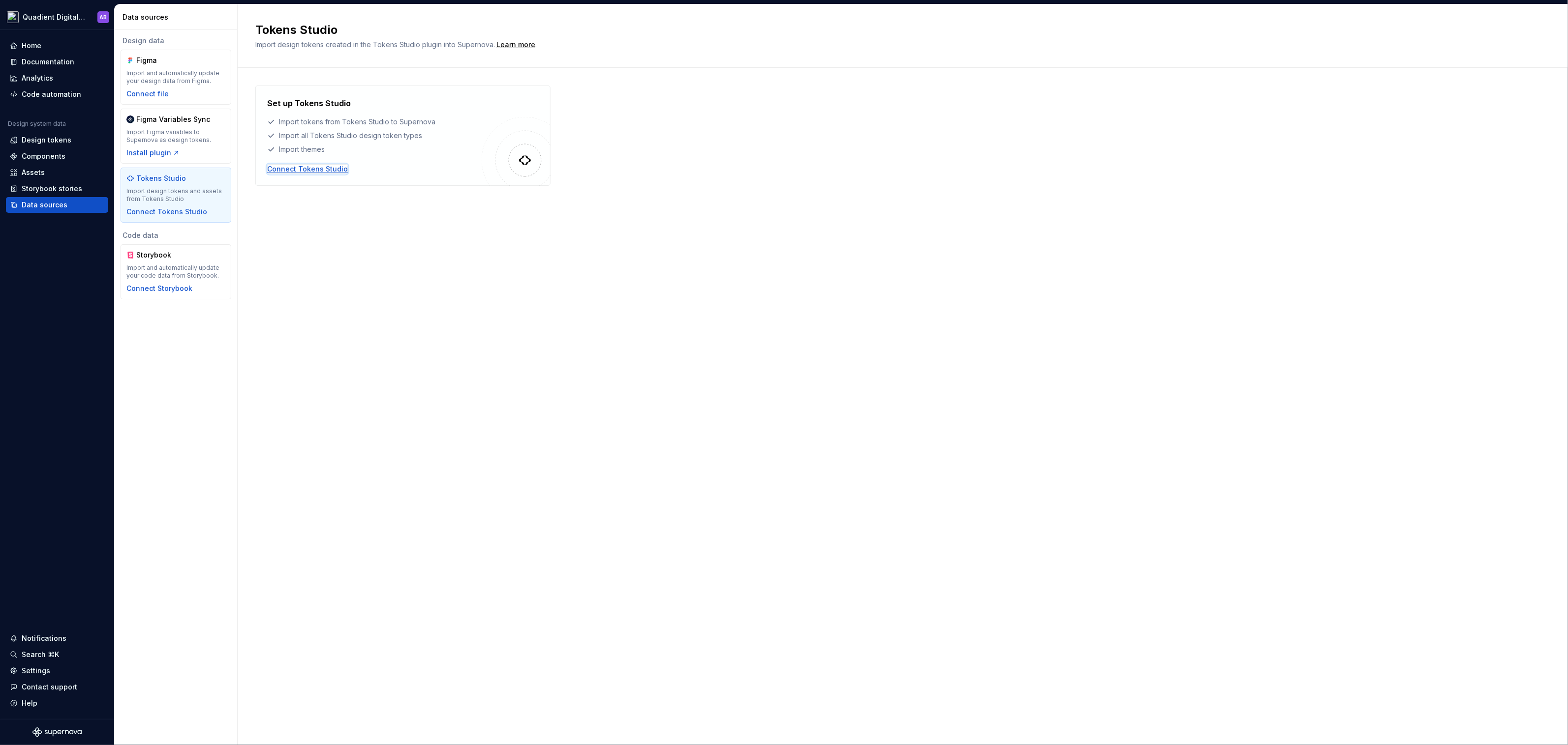
click at [328, 167] on div "Connect Tokens Studio" at bounding box center [308, 169] width 81 height 10
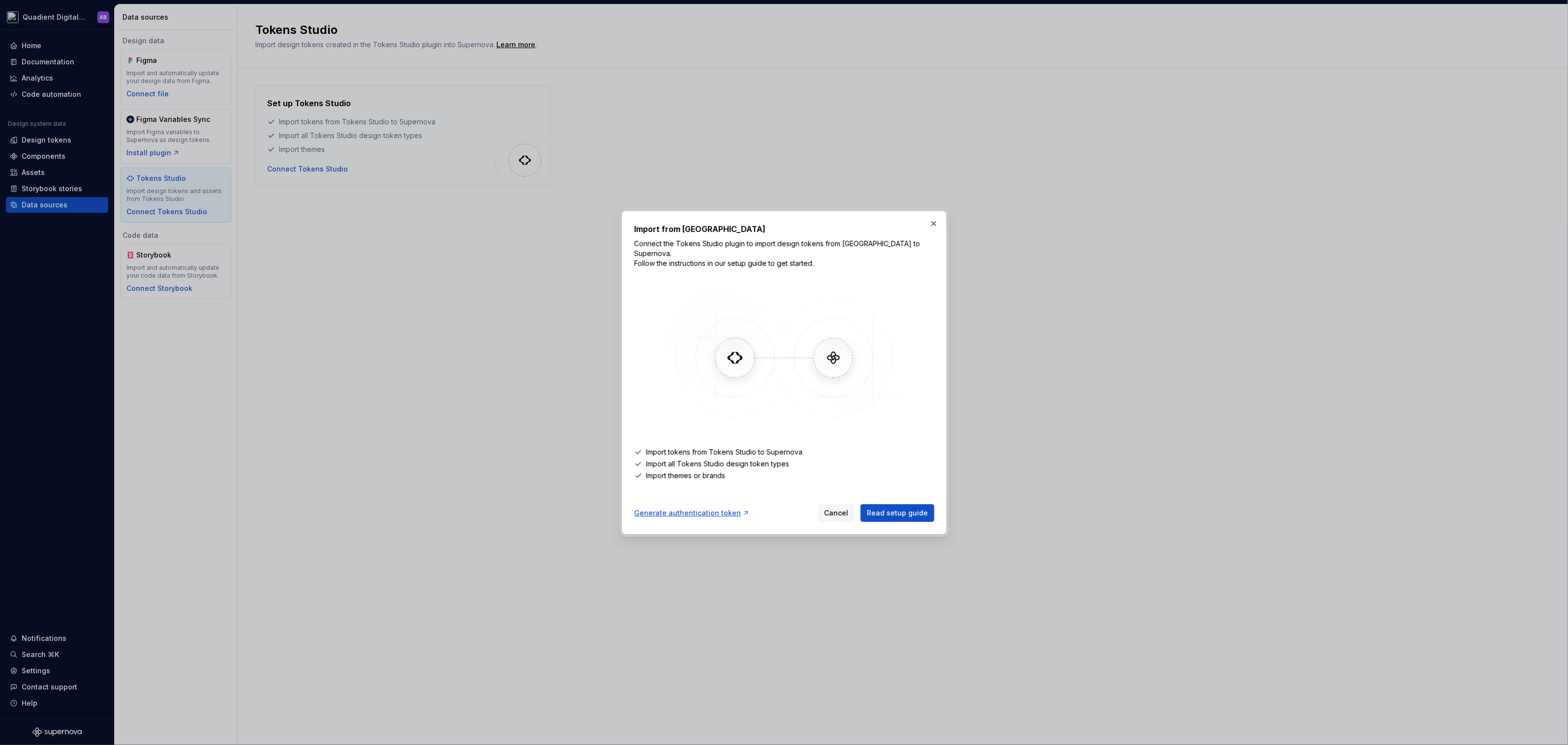
click at [926, 227] on div "Import from Tokens Studio Connect the Tokens Studio plugin to import design tok…" at bounding box center [784, 373] width 325 height 324
click at [938, 227] on button "button" at bounding box center [934, 224] width 14 height 14
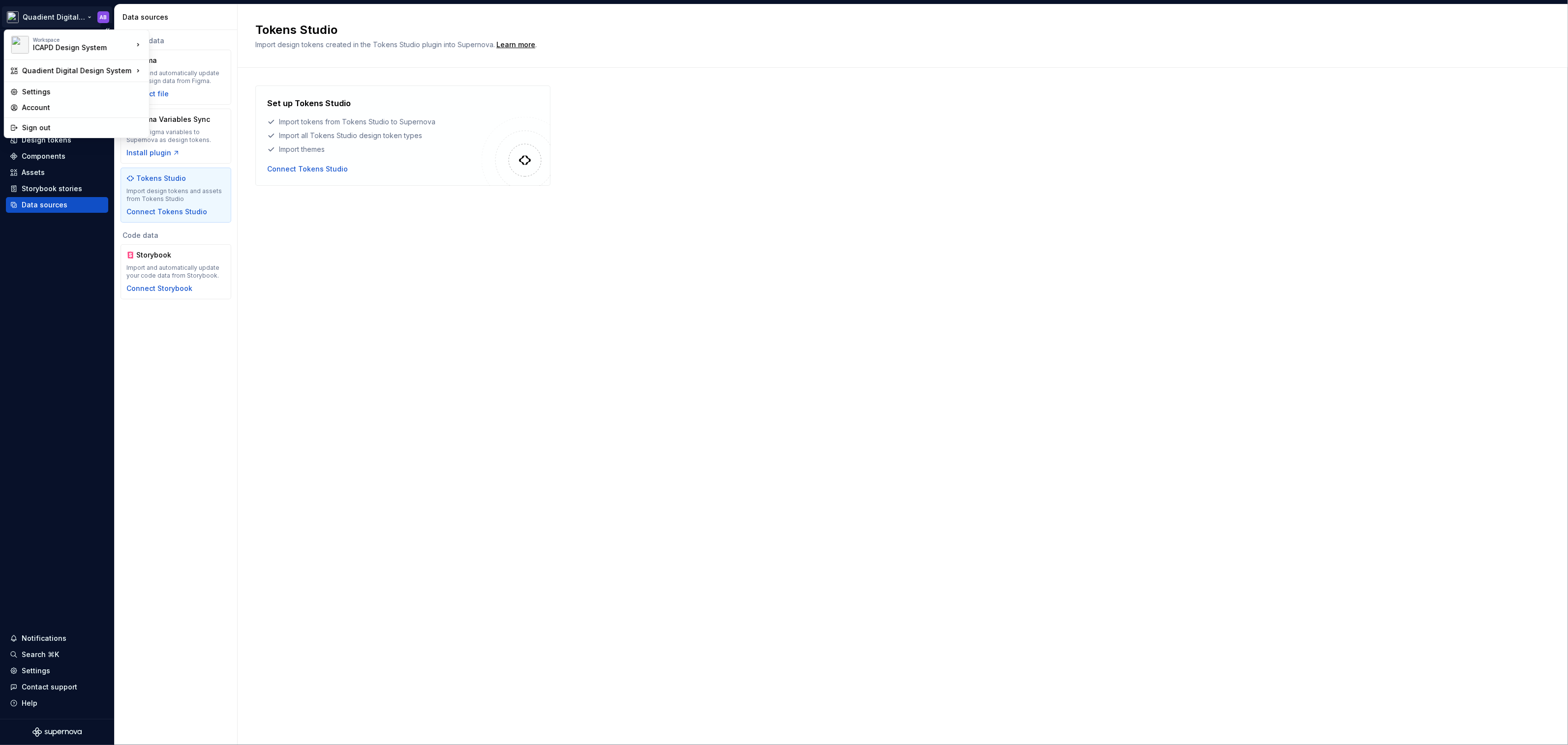
click at [86, 18] on html "Quadient Digital Design System AB Home Documentation Analytics Code automation …" at bounding box center [784, 372] width 1568 height 745
click at [90, 275] on html "Quadient Digital Design System AB Home Documentation Analytics Code automation …" at bounding box center [784, 372] width 1568 height 745
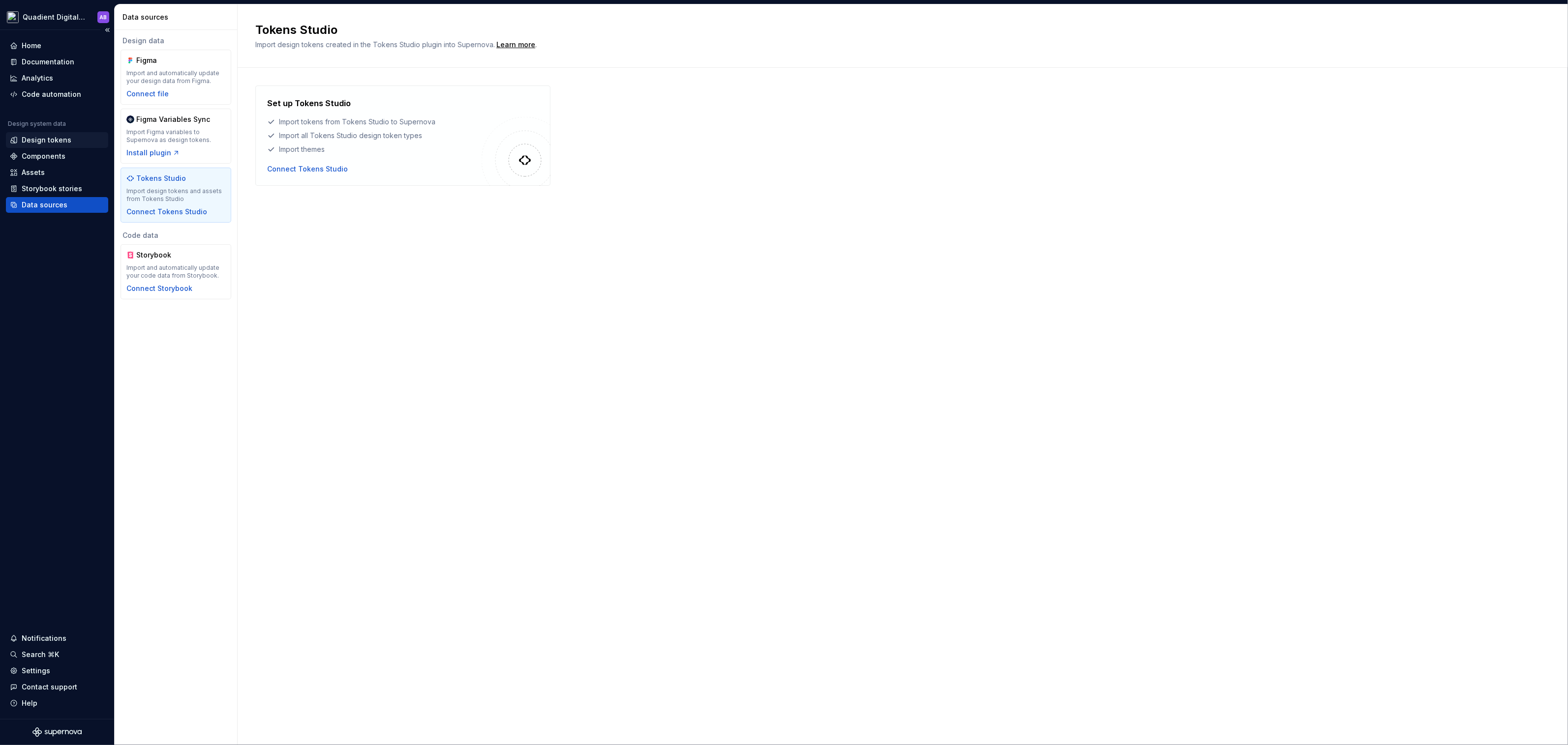
click at [62, 138] on div "Design tokens" at bounding box center [47, 140] width 50 height 10
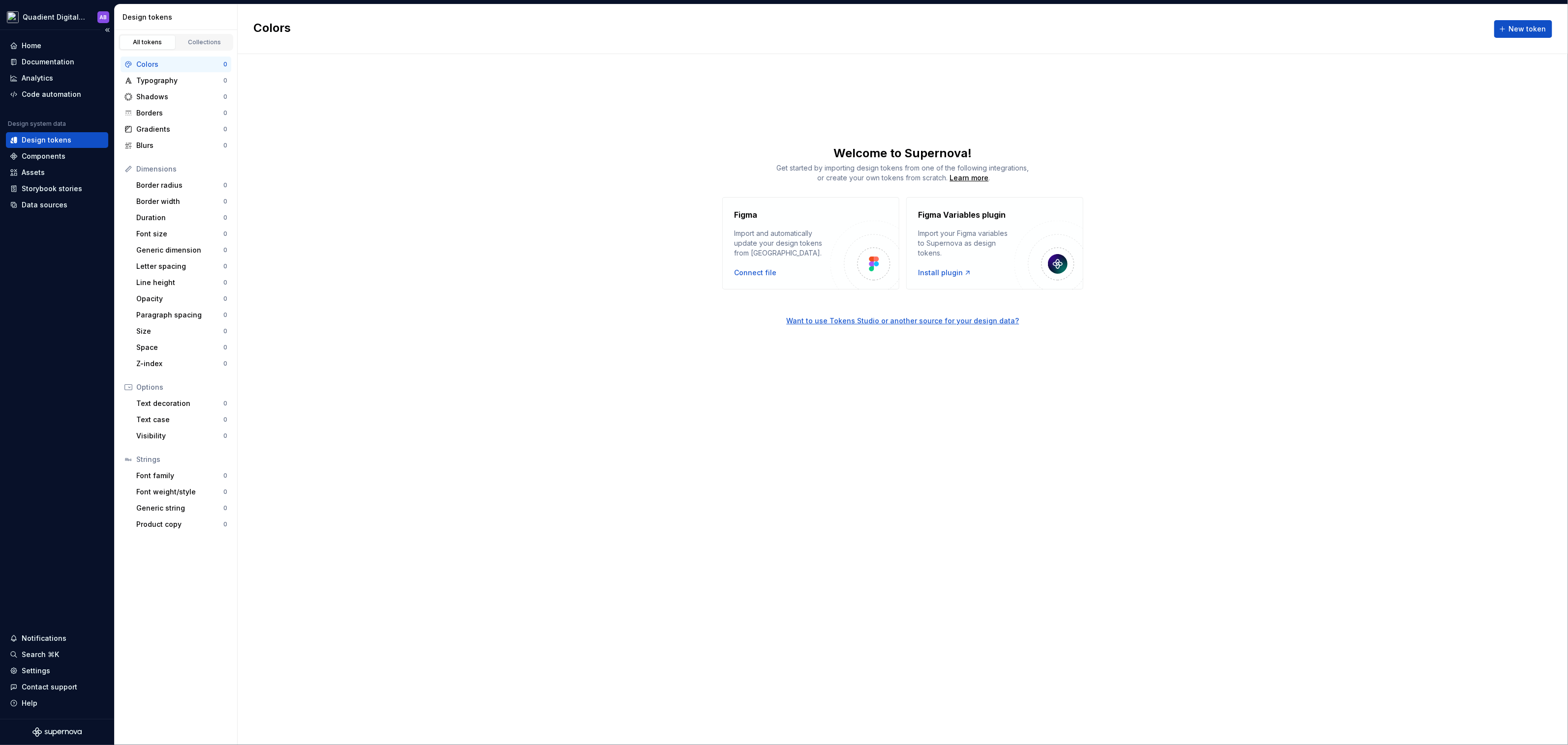
click at [90, 114] on div "Home Documentation Analytics Code automation Design system data Design tokens C…" at bounding box center [57, 125] width 102 height 175
click at [54, 34] on div "Home Documentation Analytics Code automation Design system data Design tokens C…" at bounding box center [57, 374] width 115 height 689
click at [48, 45] on div "Home" at bounding box center [57, 45] width 94 height 10
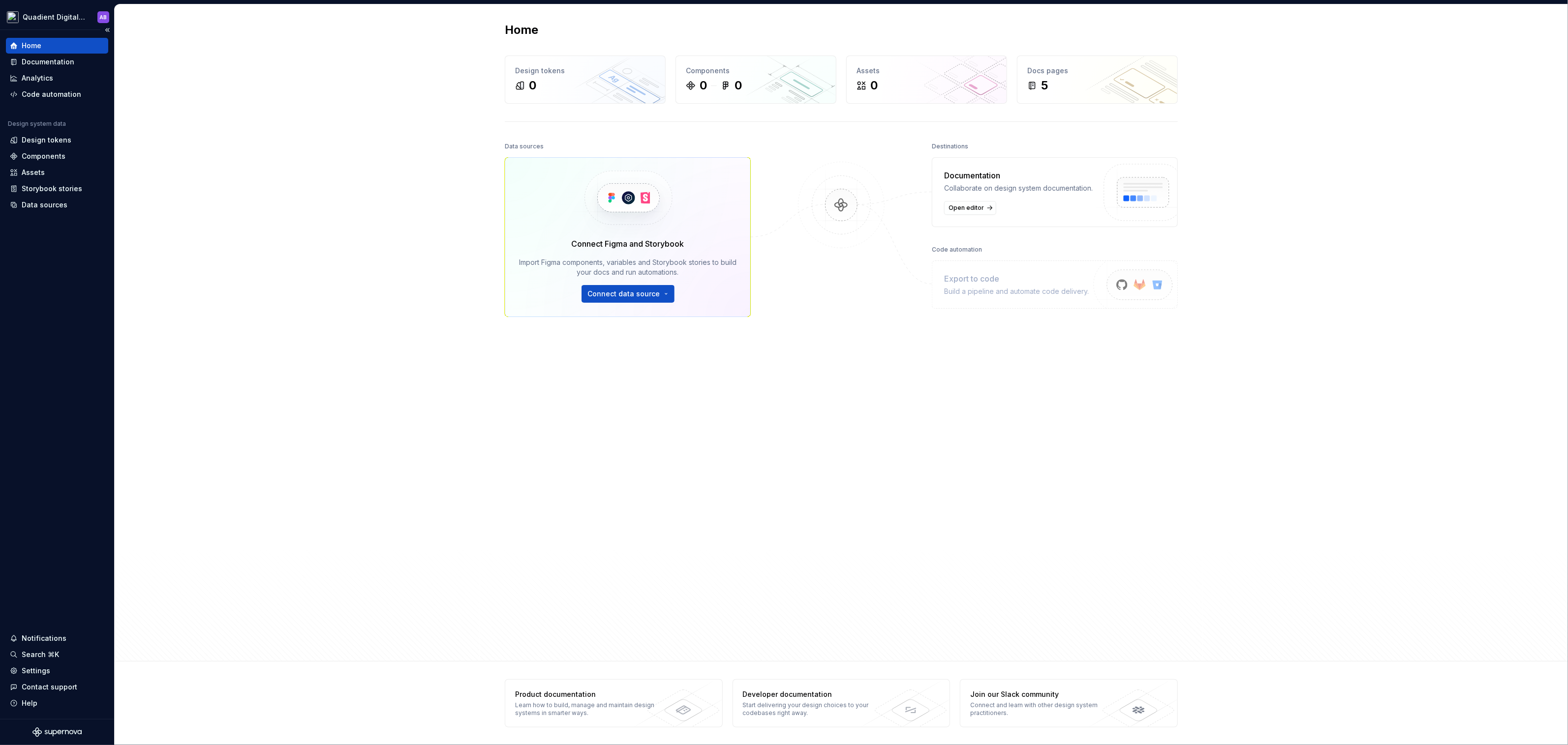
click at [42, 128] on div "Design system data" at bounding box center [57, 125] width 102 height 12
click at [69, 17] on html "Quadient Digital Design System AB Home Documentation Analytics Code automation …" at bounding box center [784, 372] width 1568 height 745
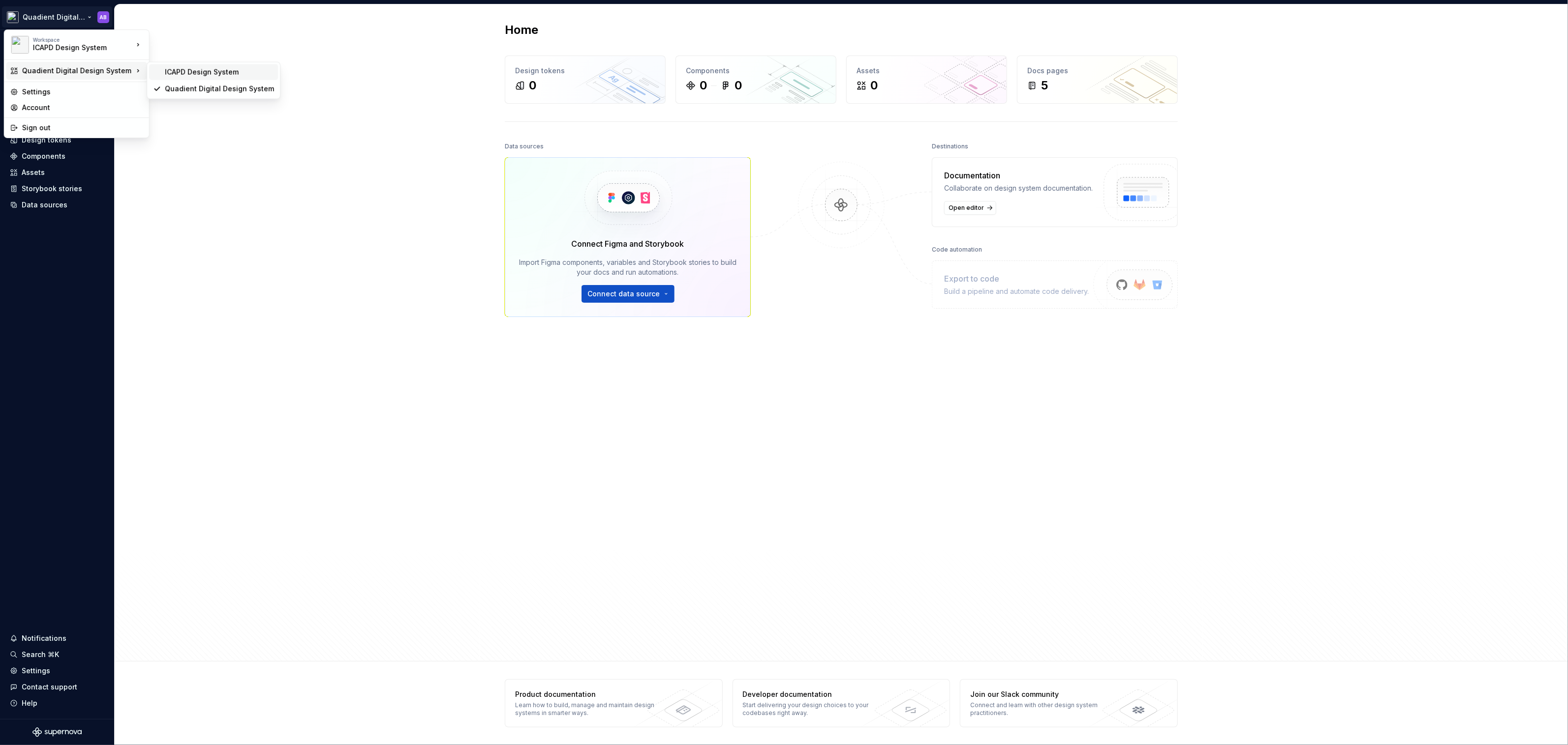
click at [170, 71] on div "ICAPD Design System" at bounding box center [220, 72] width 109 height 10
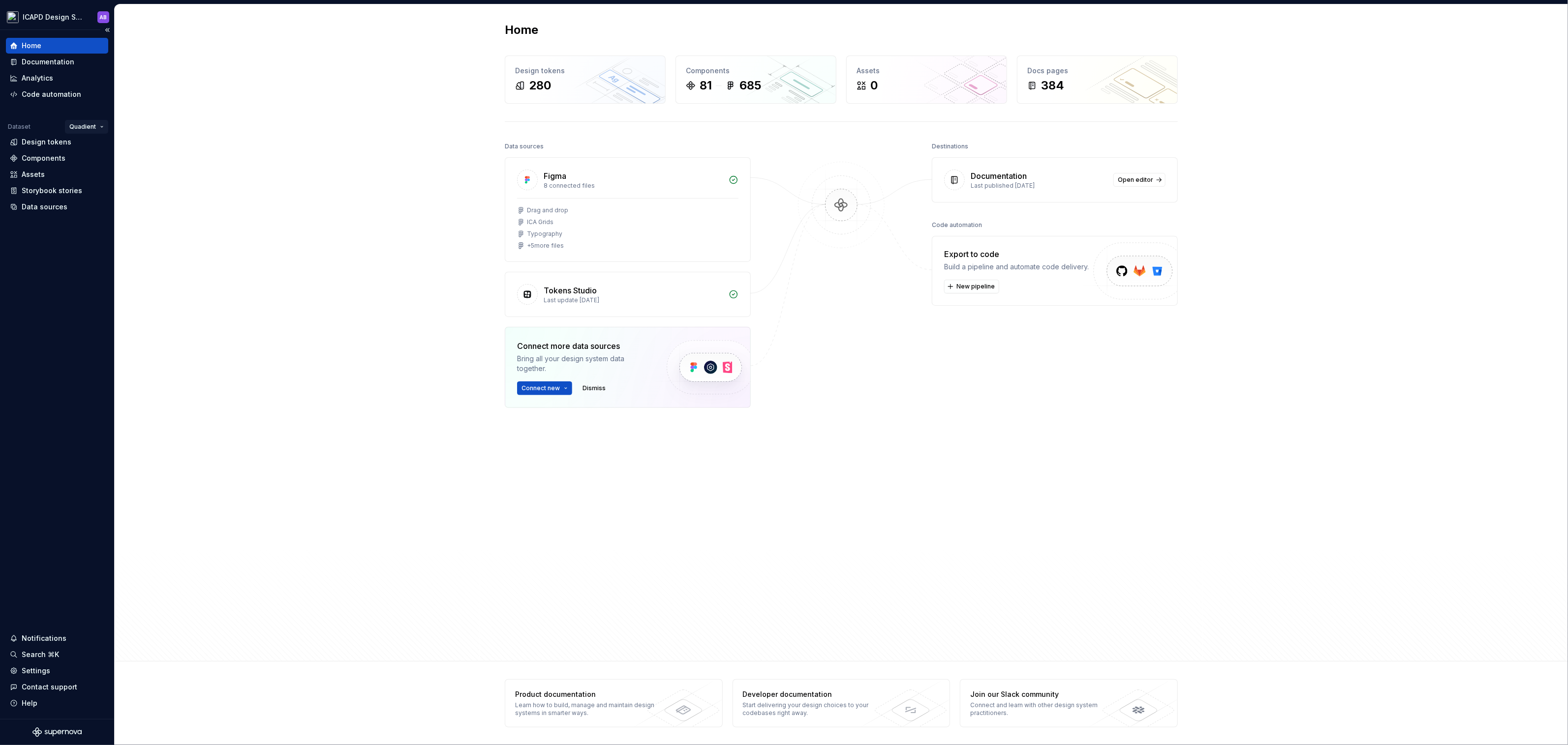
click at [99, 125] on html "ICAPD Design System AB Home Documentation Analytics Code automation Dataset Qua…" at bounding box center [784, 372] width 1568 height 745
click at [172, 97] on html "ICAPD Design System AB Home Documentation Analytics Code automation Dataset Qua…" at bounding box center [784, 372] width 1568 height 745
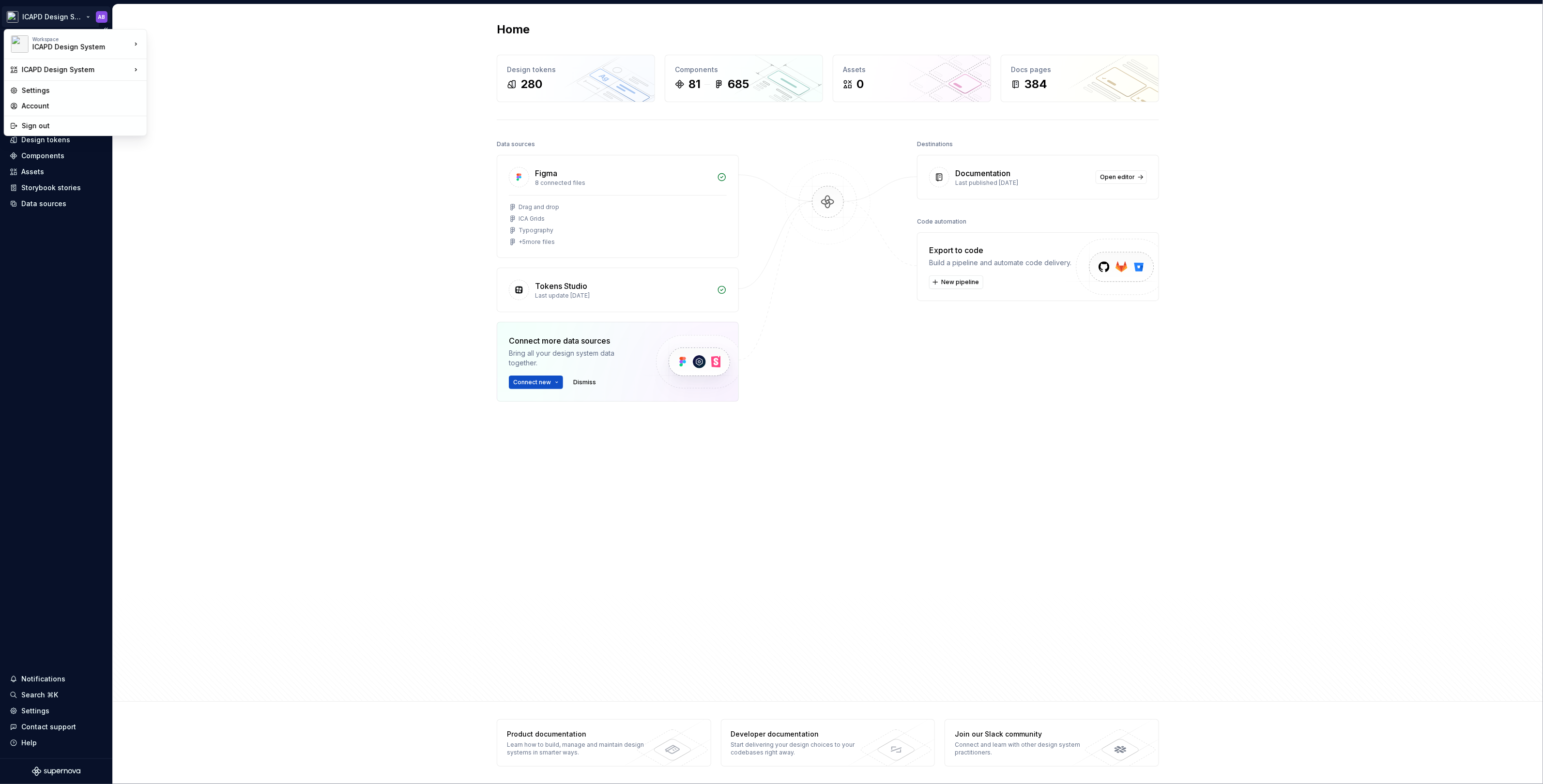
click at [84, 14] on html "ICAPD Design System AB Home Documentation Analytics Code automation Dataset Qua…" at bounding box center [771, 392] width 1543 height 784
click at [229, 115] on html "ICAPD Design System AB Home Documentation Analytics Code automation Dataset Qua…" at bounding box center [771, 392] width 1543 height 784
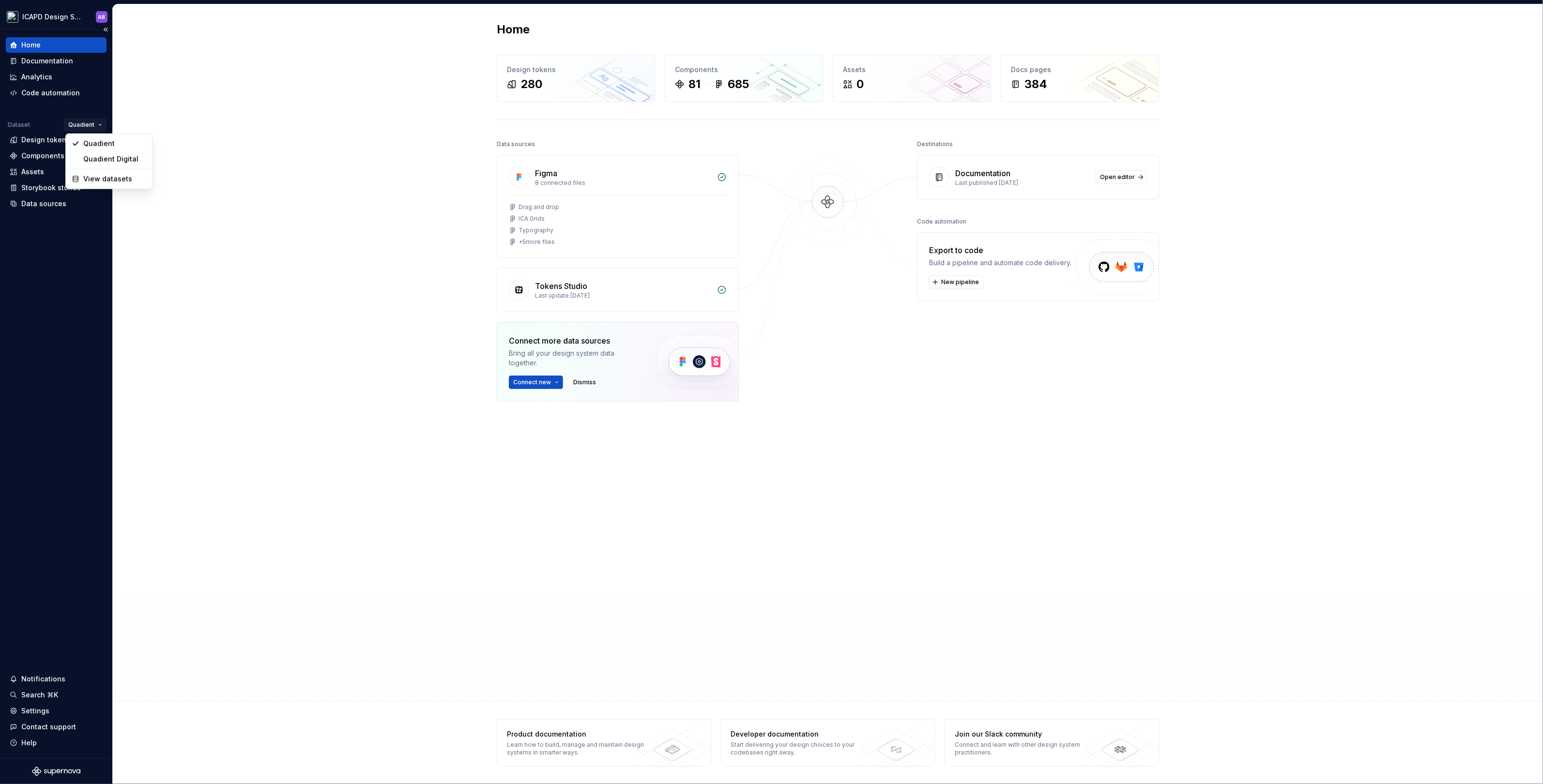
click at [90, 122] on html "ICAPD Design System AB Home Documentation Analytics Code automation Dataset Qua…" at bounding box center [771, 392] width 1543 height 784
click at [175, 128] on html "ICAPD Design System AB Home Documentation Analytics Code automation Dataset Qua…" at bounding box center [771, 392] width 1543 height 784
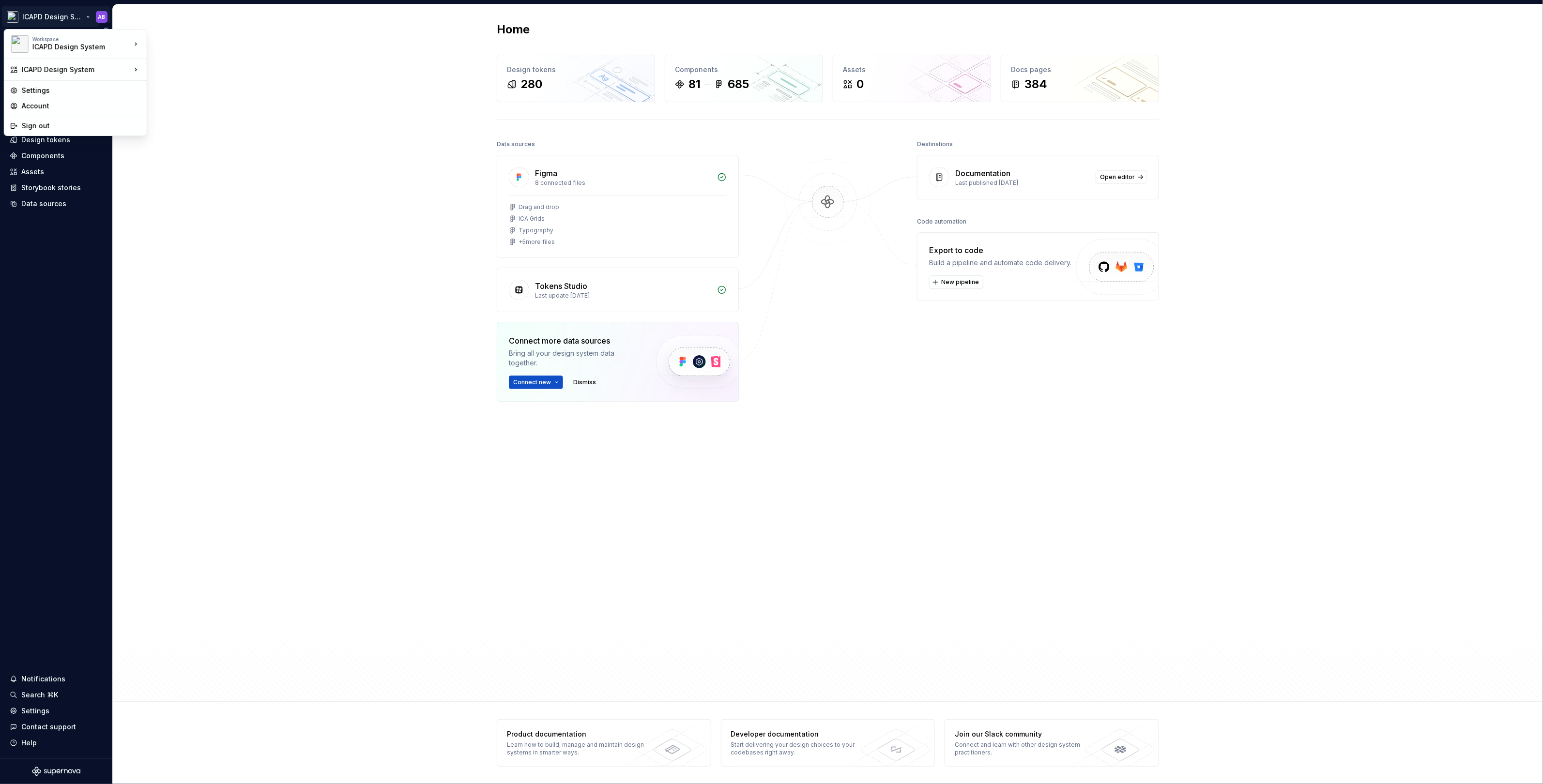
click at [87, 15] on html "ICAPD Design System AB Home Documentation Analytics Code automation Dataset Qua…" at bounding box center [771, 392] width 1543 height 784
click at [225, 91] on div "Quadient Digital Design System" at bounding box center [216, 87] width 107 height 10
